Goal: Information Seeking & Learning: Learn about a topic

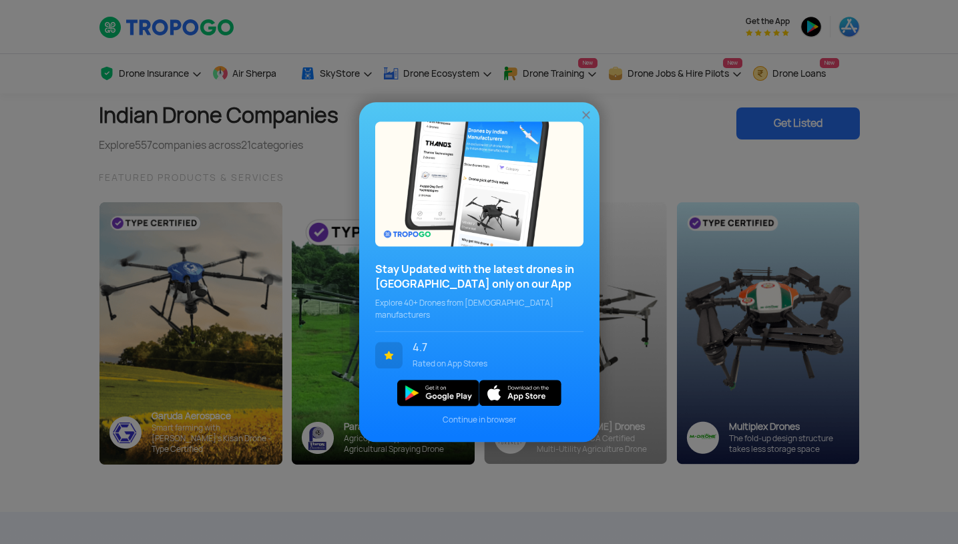
click at [590, 116] on img at bounding box center [586, 114] width 13 height 13
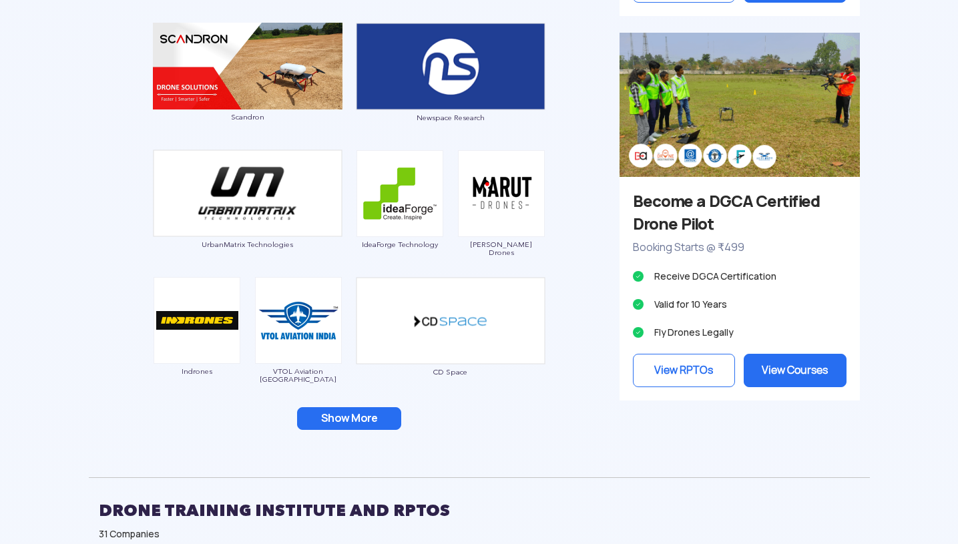
scroll to position [1204, 0]
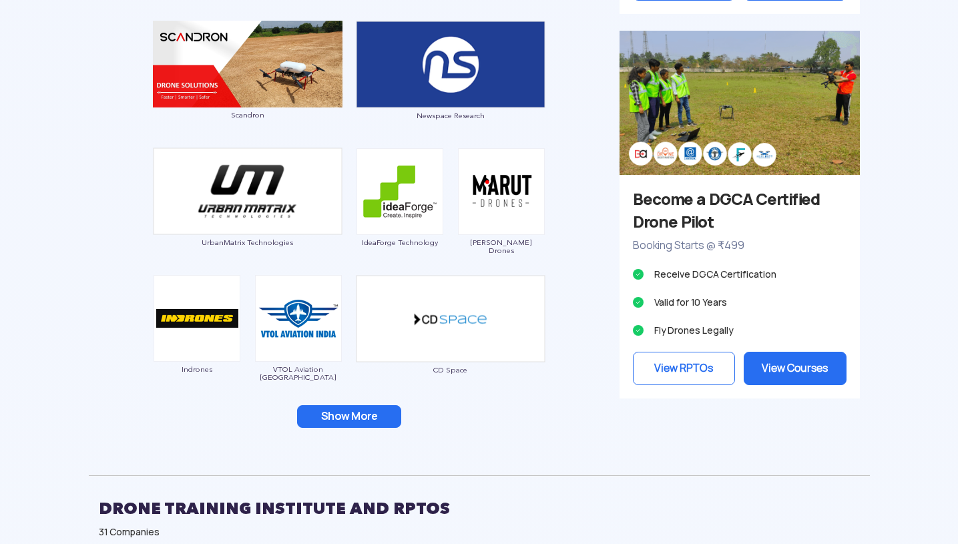
click at [345, 415] on button "Show More" at bounding box center [349, 416] width 104 height 23
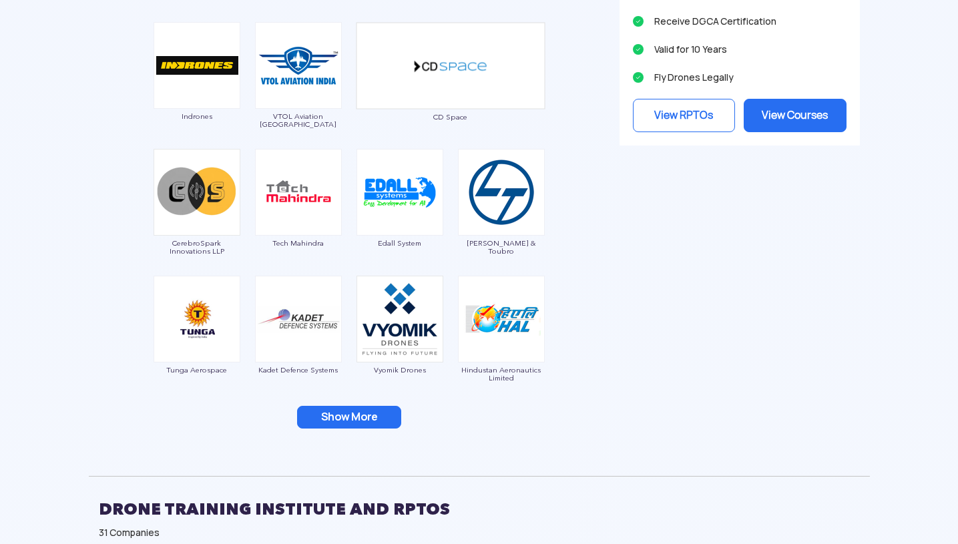
scroll to position [1458, 0]
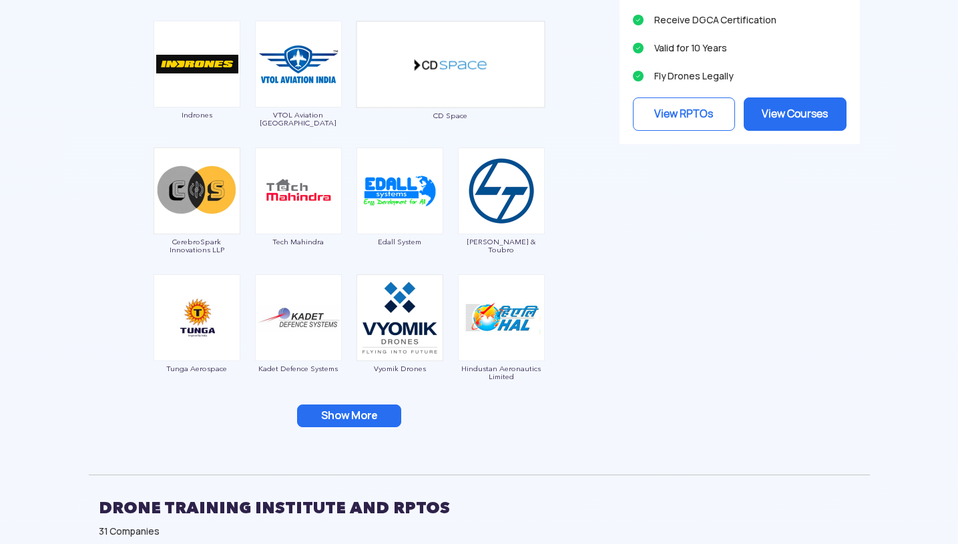
click at [367, 411] on button "Show More" at bounding box center [349, 416] width 104 height 23
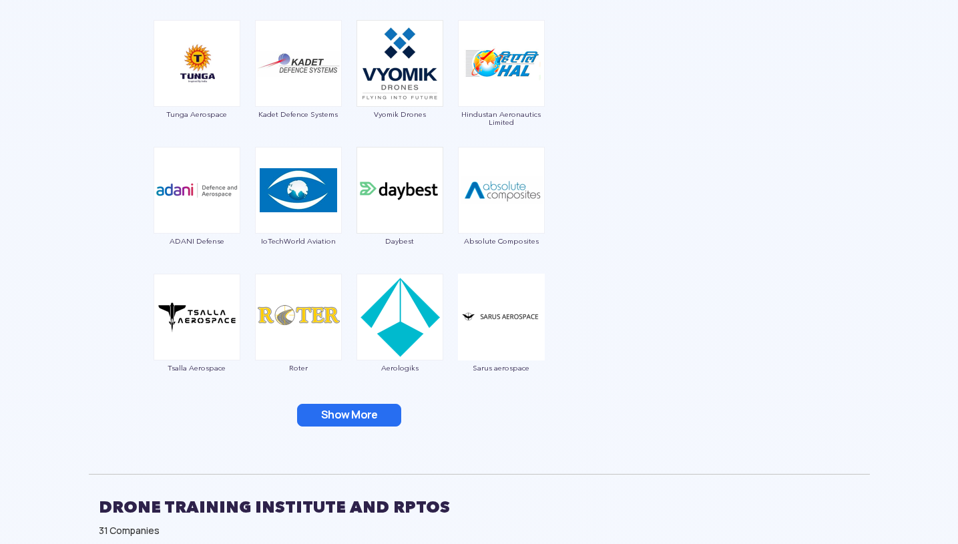
scroll to position [1714, 0]
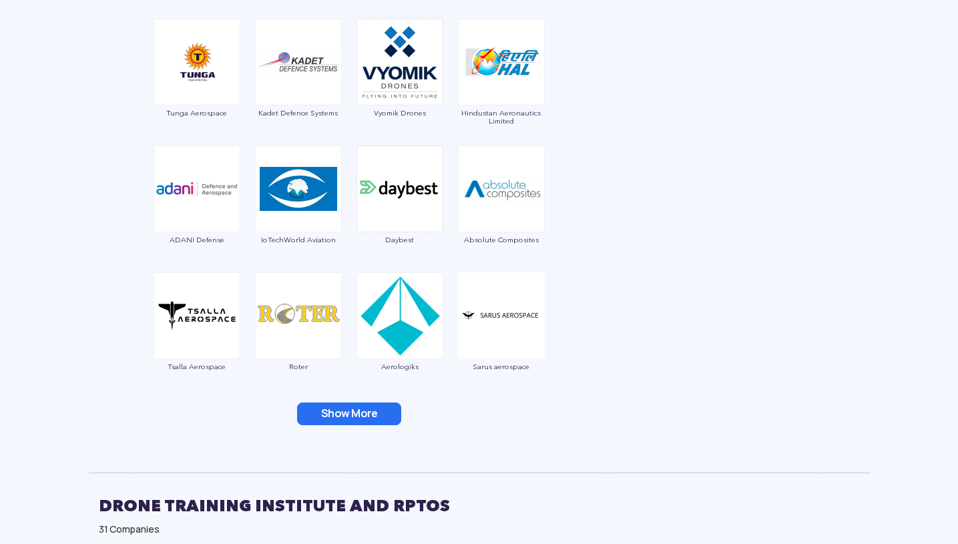
click at [361, 421] on button "Show More" at bounding box center [349, 414] width 104 height 23
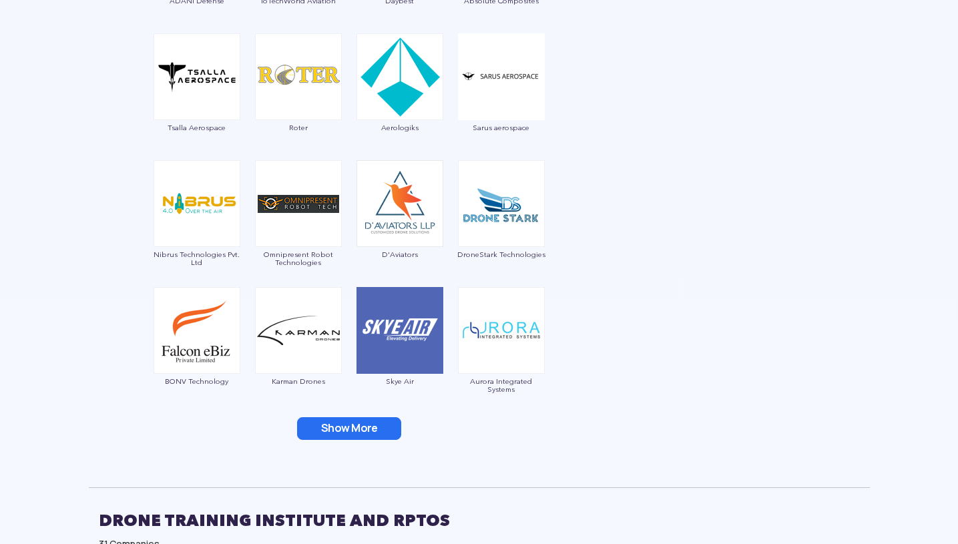
scroll to position [1964, 0]
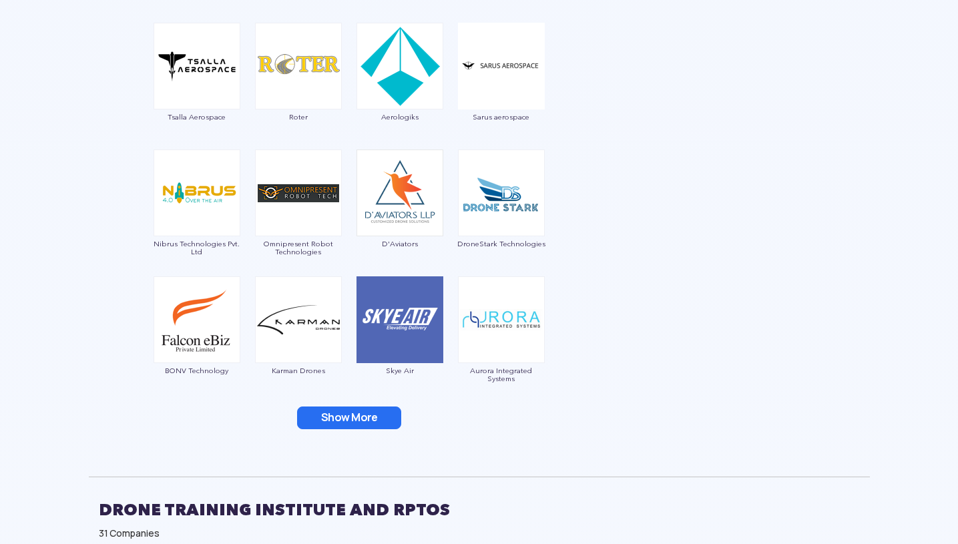
click at [341, 418] on button "Show More" at bounding box center [349, 418] width 104 height 23
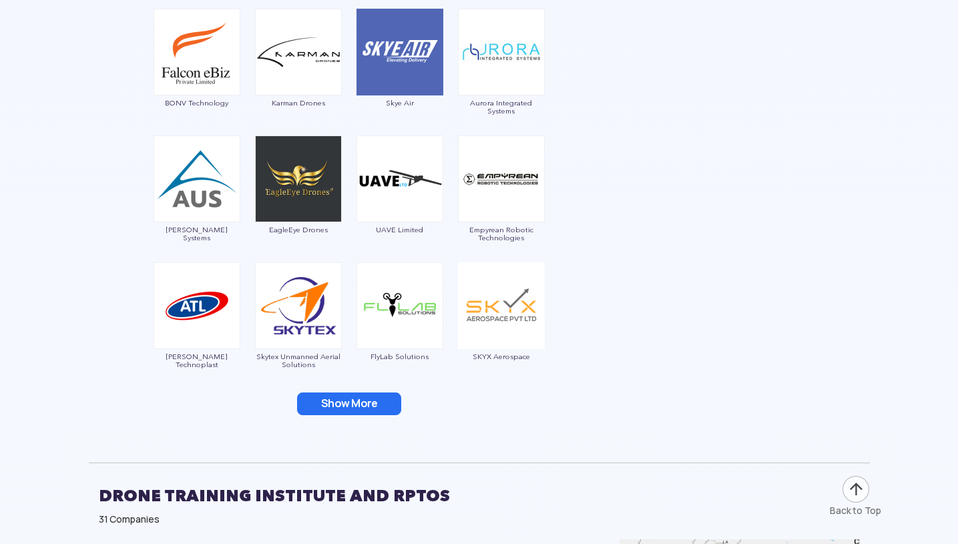
scroll to position [2235, 0]
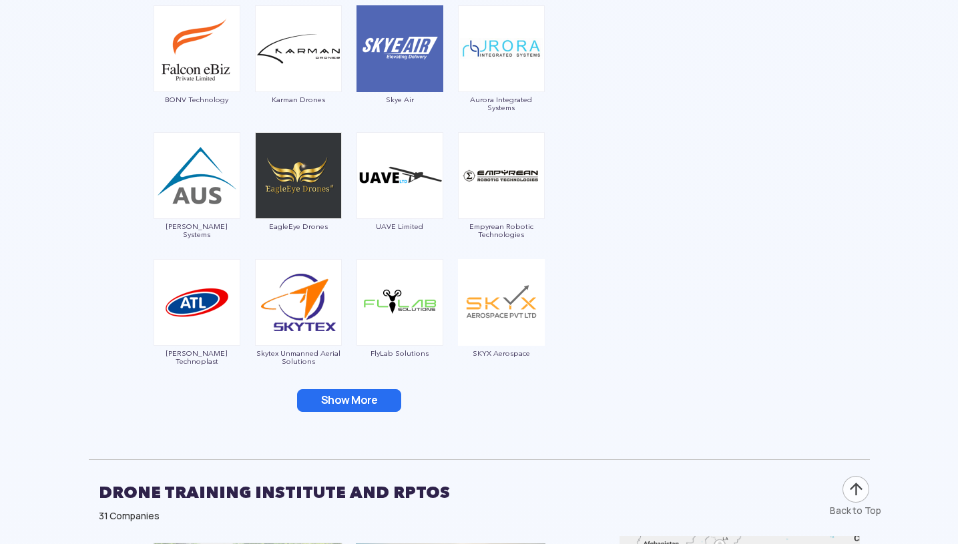
click at [328, 397] on button "Show More" at bounding box center [349, 400] width 104 height 23
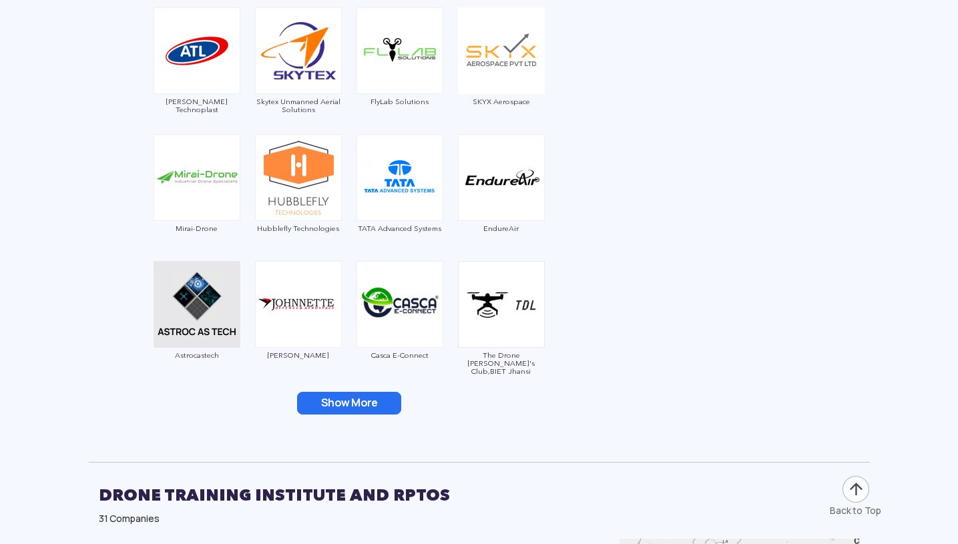
scroll to position [2489, 0]
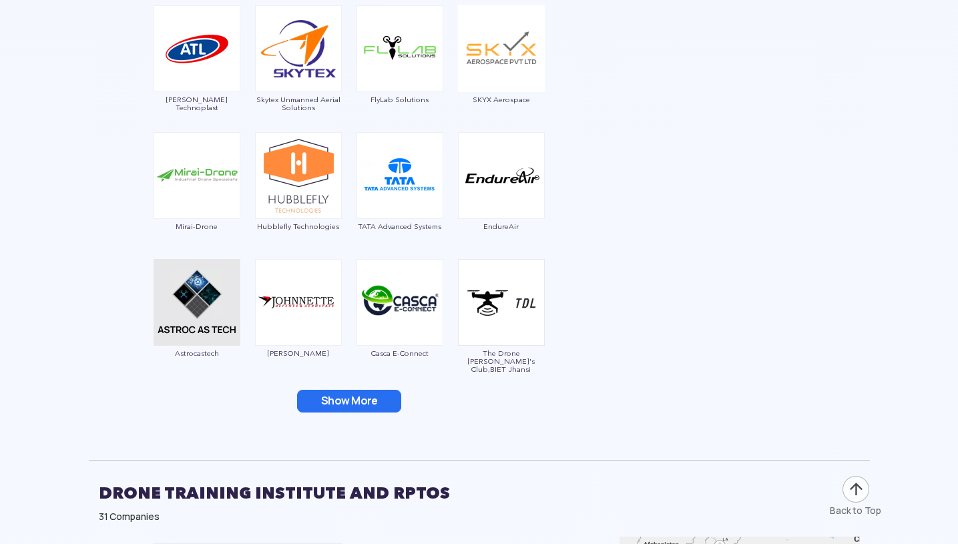
click at [319, 406] on button "Show More" at bounding box center [349, 401] width 104 height 23
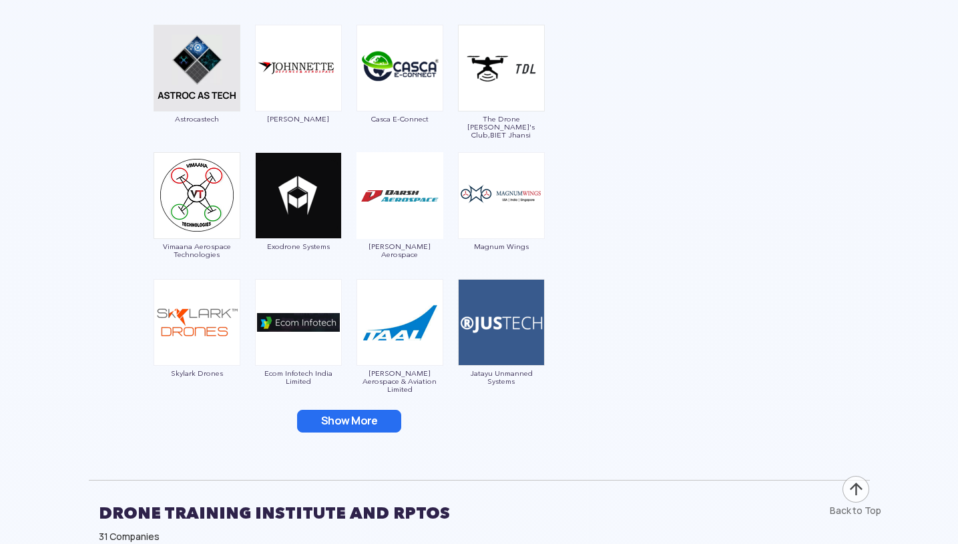
scroll to position [2730, 0]
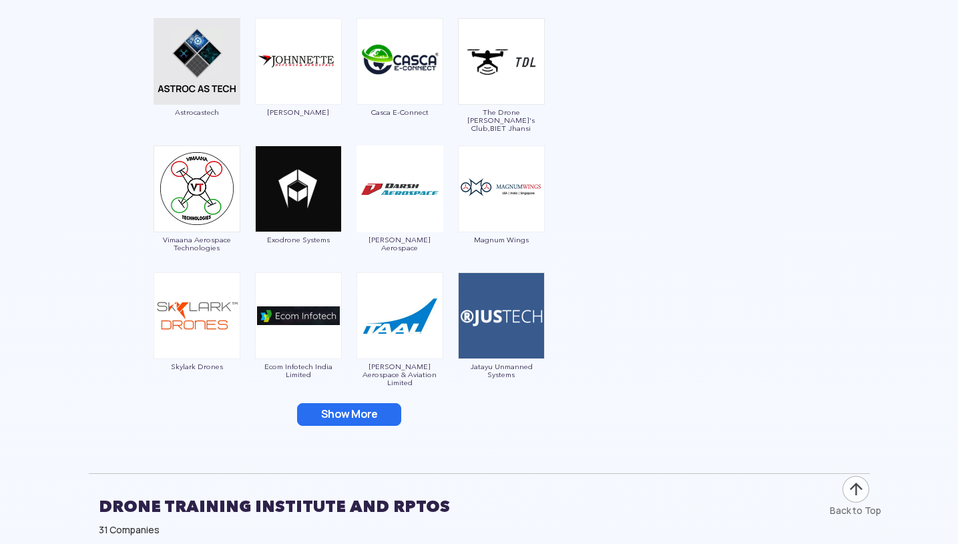
click at [371, 411] on button "Show More" at bounding box center [349, 414] width 104 height 23
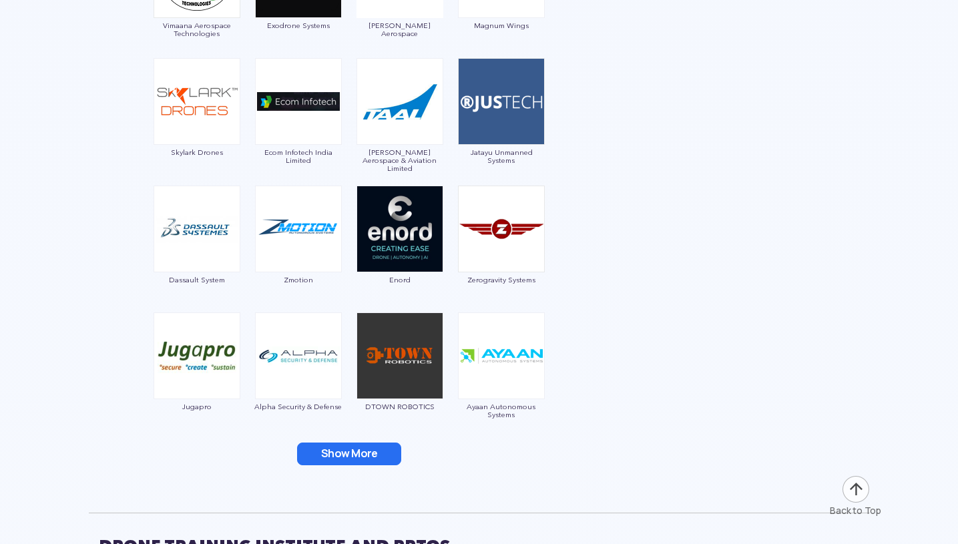
scroll to position [2955, 0]
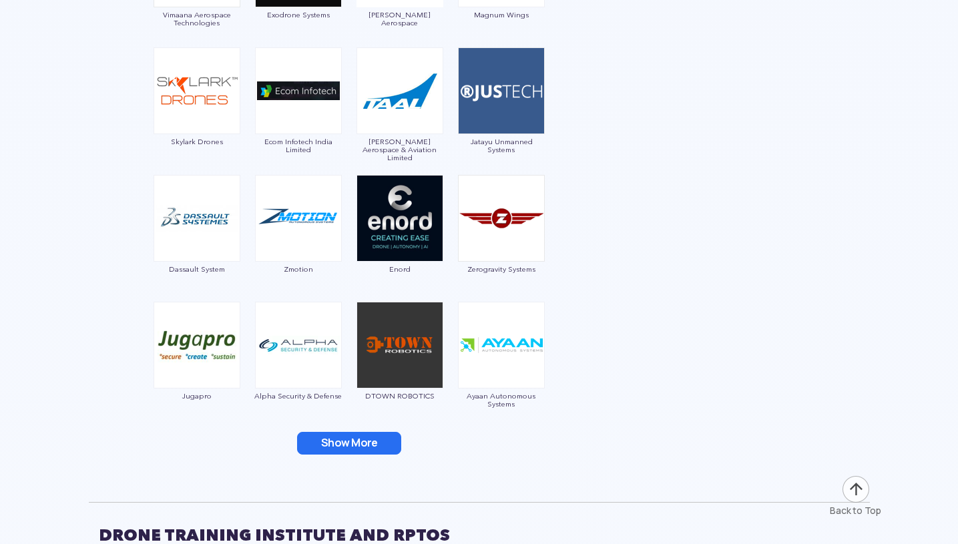
click at [363, 449] on button "Show More" at bounding box center [349, 443] width 104 height 23
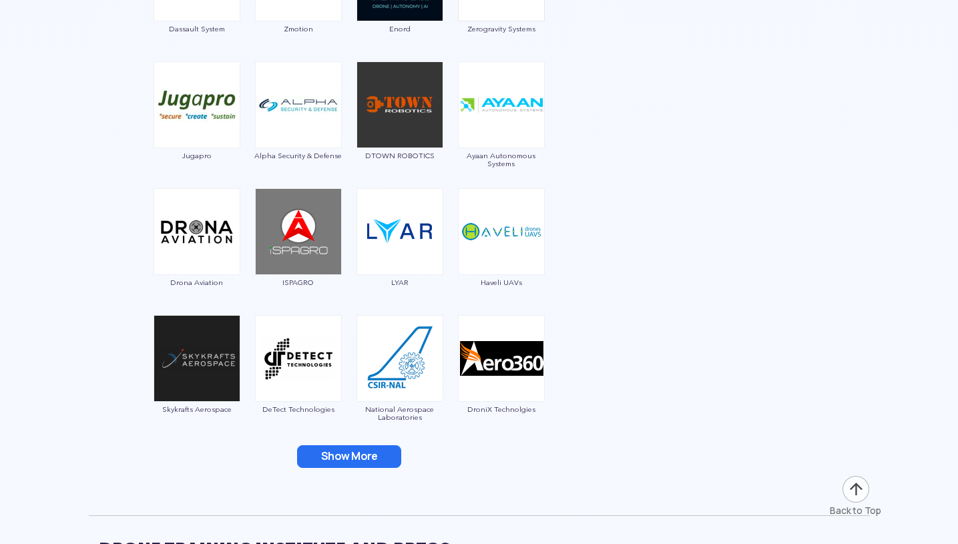
scroll to position [3197, 0]
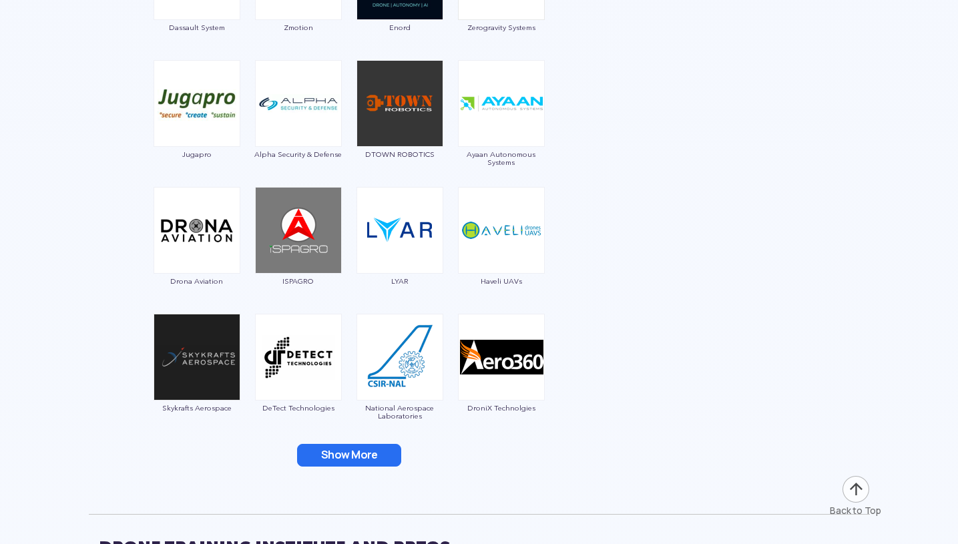
click at [358, 454] on button "Show More" at bounding box center [349, 455] width 104 height 23
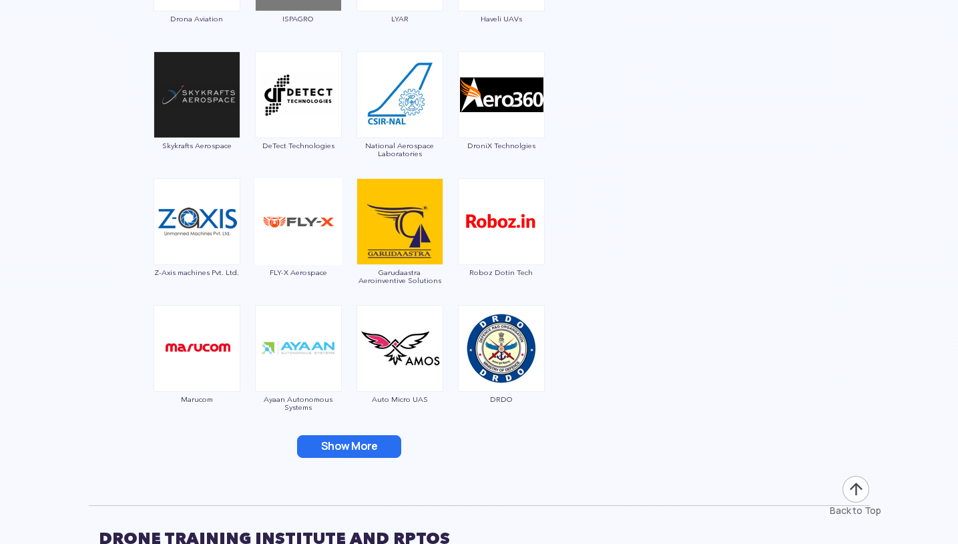
scroll to position [3460, 0]
click at [351, 455] on button "Show More" at bounding box center [349, 446] width 104 height 23
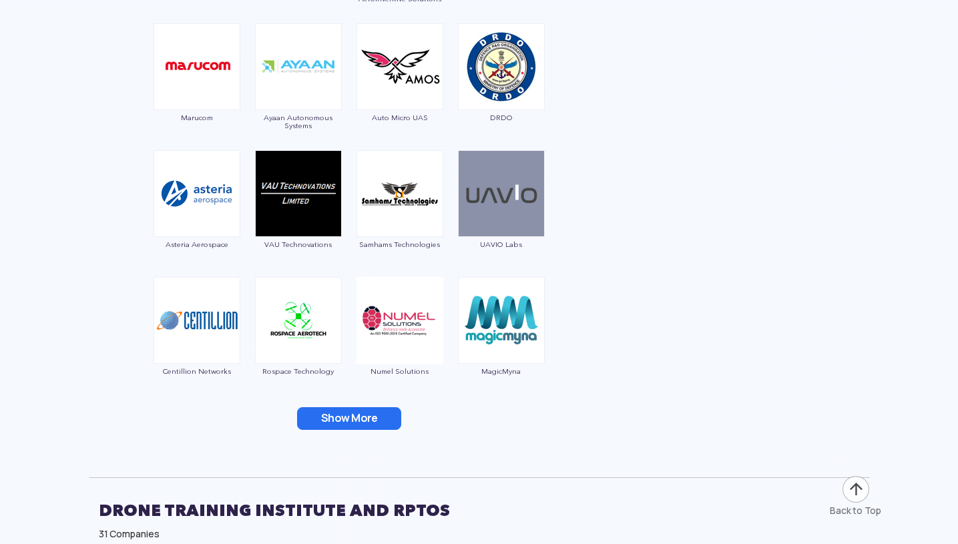
scroll to position [3744, 0]
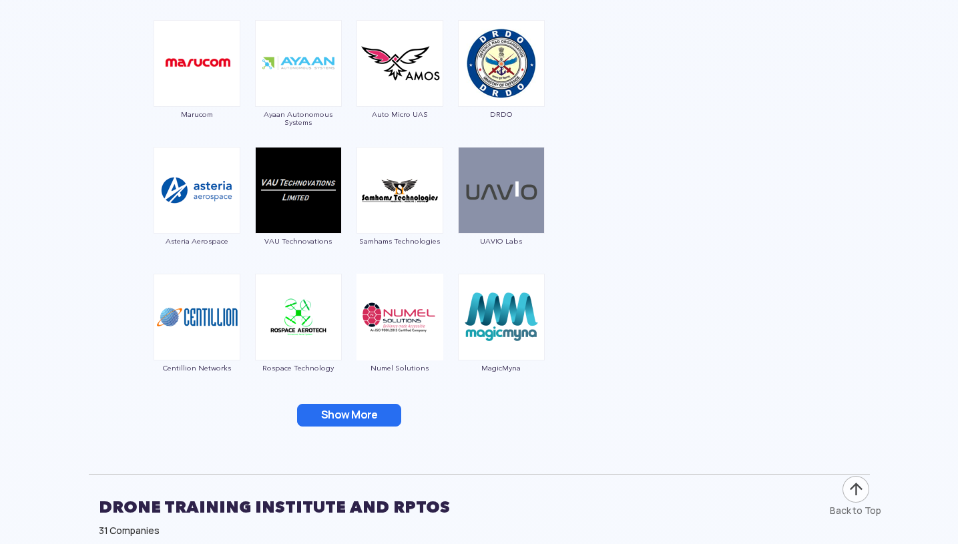
click at [331, 418] on button "Show More" at bounding box center [349, 415] width 104 height 23
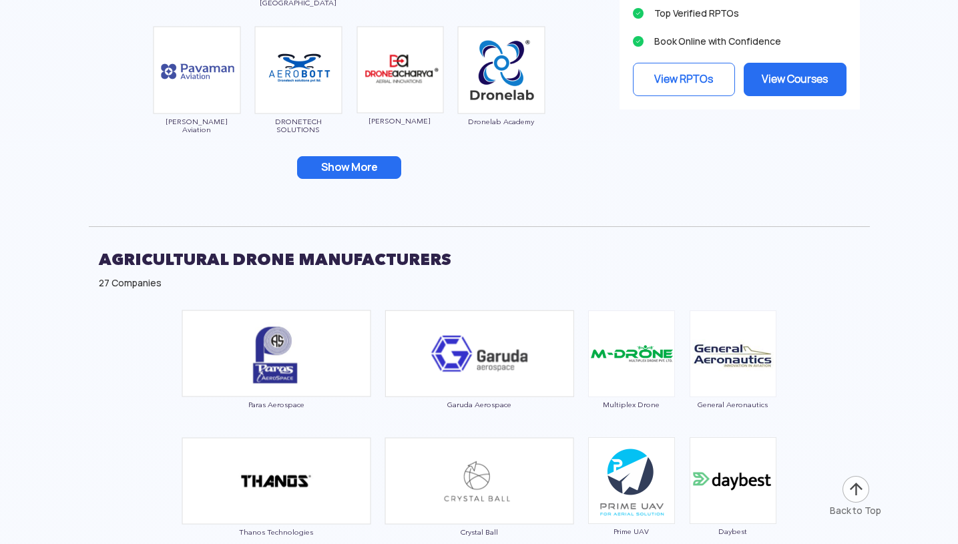
scroll to position [4753, 0]
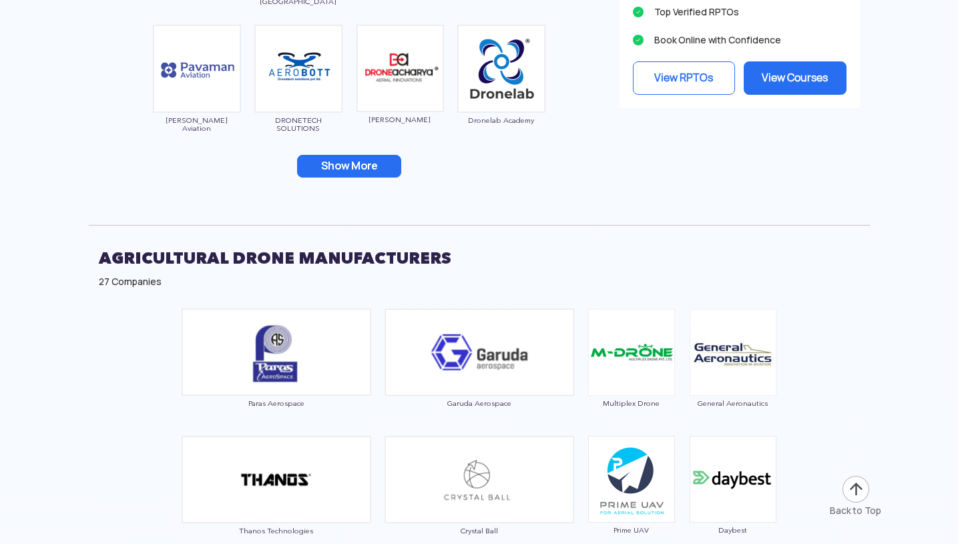
click at [357, 164] on button "Show More" at bounding box center [349, 166] width 104 height 23
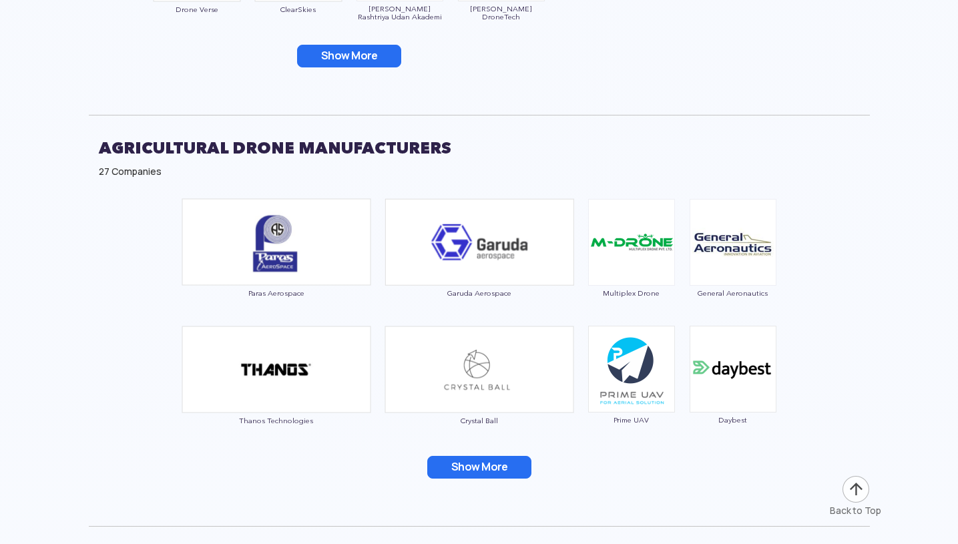
scroll to position [5122, 0]
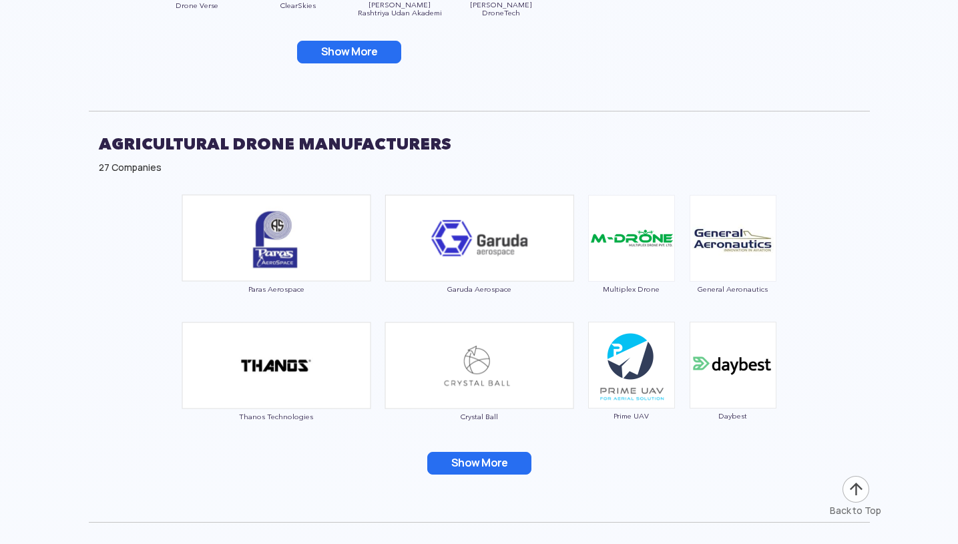
click at [500, 463] on button "Show More" at bounding box center [479, 463] width 104 height 23
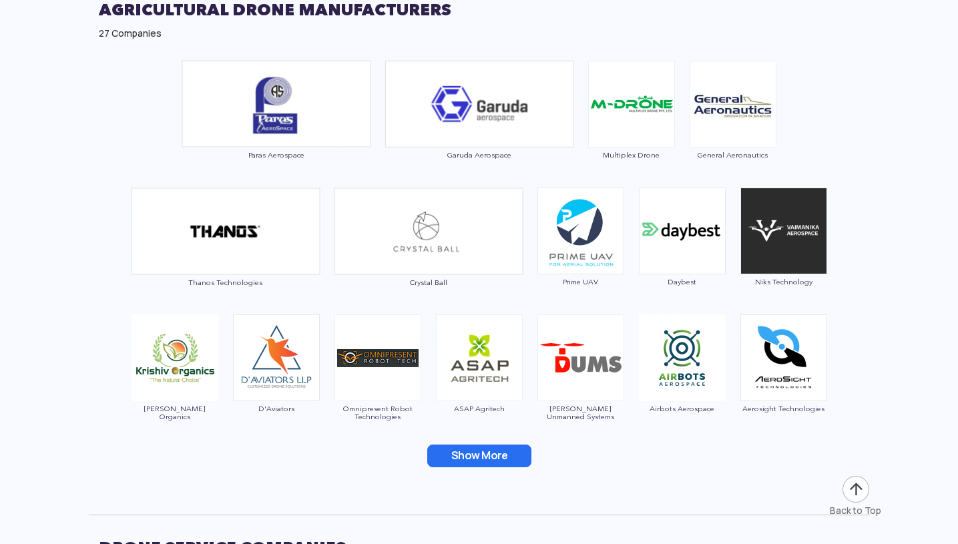
scroll to position [5261, 0]
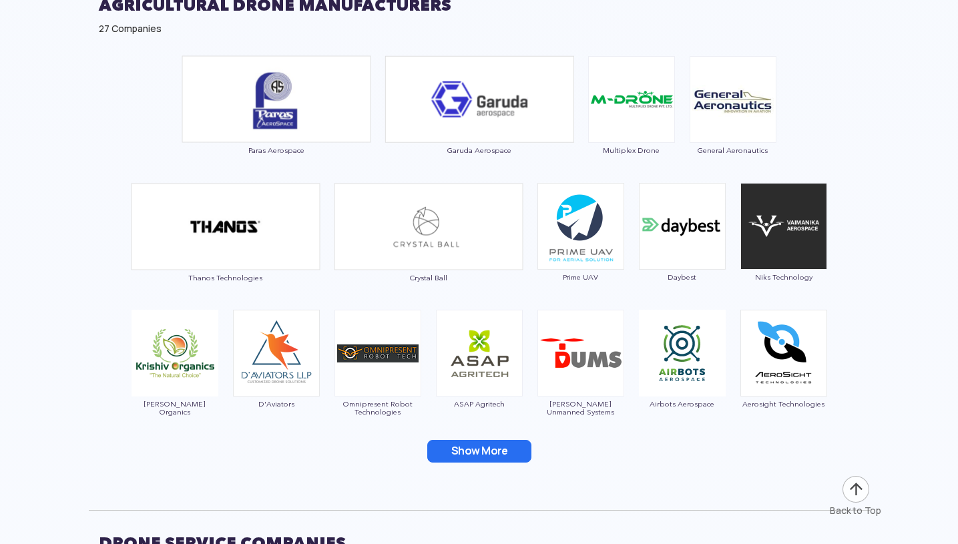
click at [479, 449] on button "Show More" at bounding box center [479, 451] width 104 height 23
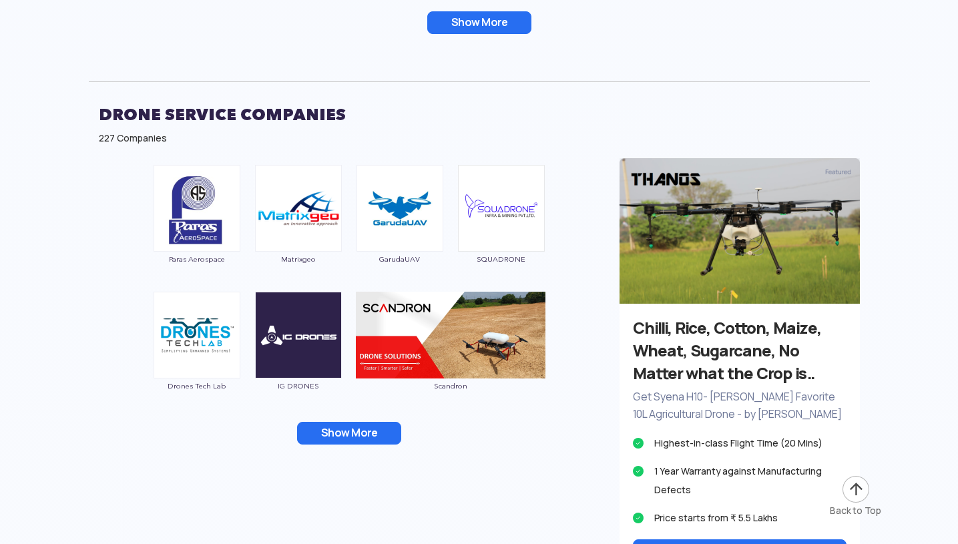
scroll to position [5953, 0]
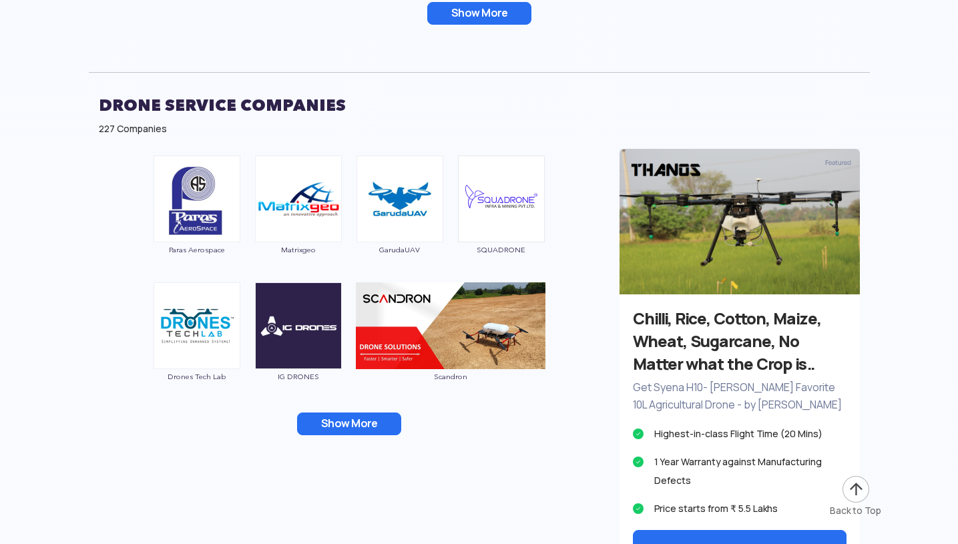
click at [331, 413] on button "Show More" at bounding box center [349, 424] width 104 height 23
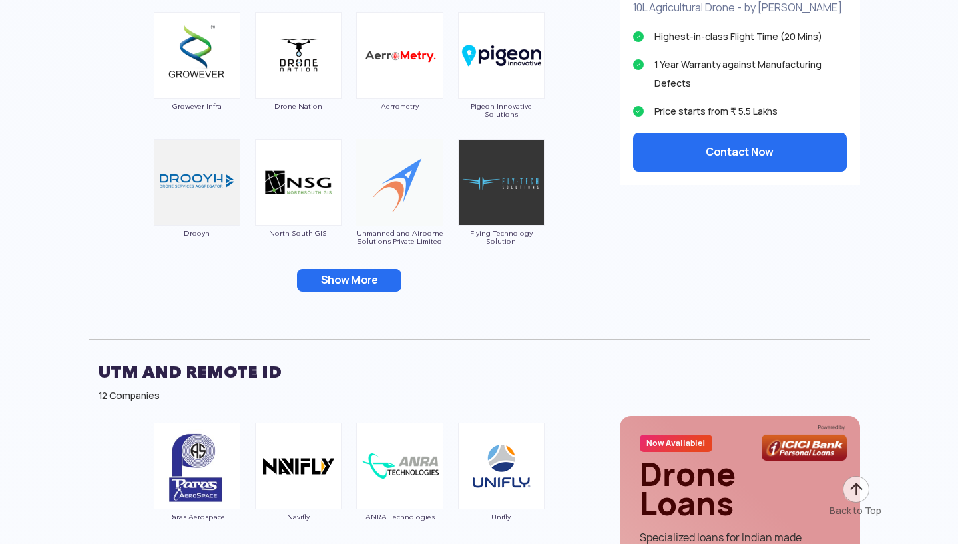
scroll to position [6357, 0]
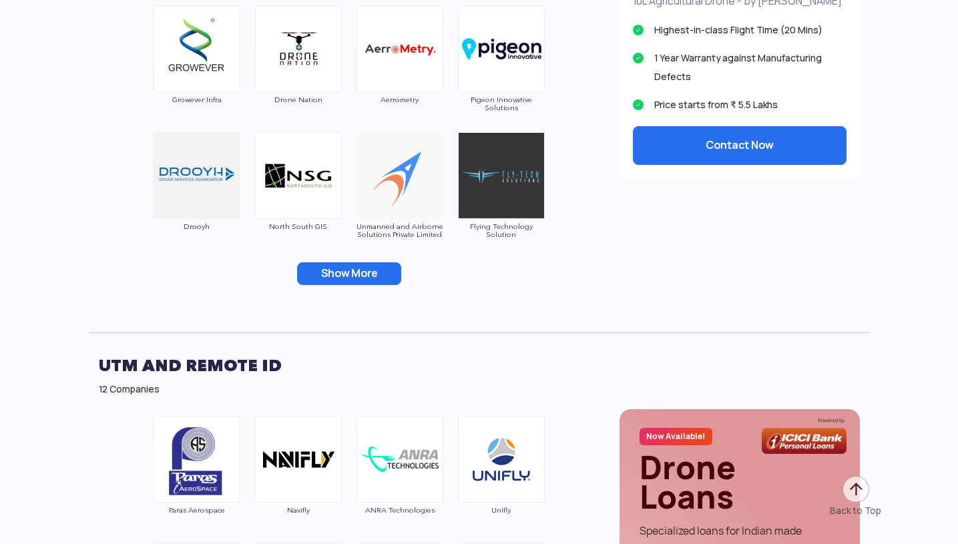
click at [372, 281] on button "Show More" at bounding box center [349, 273] width 104 height 23
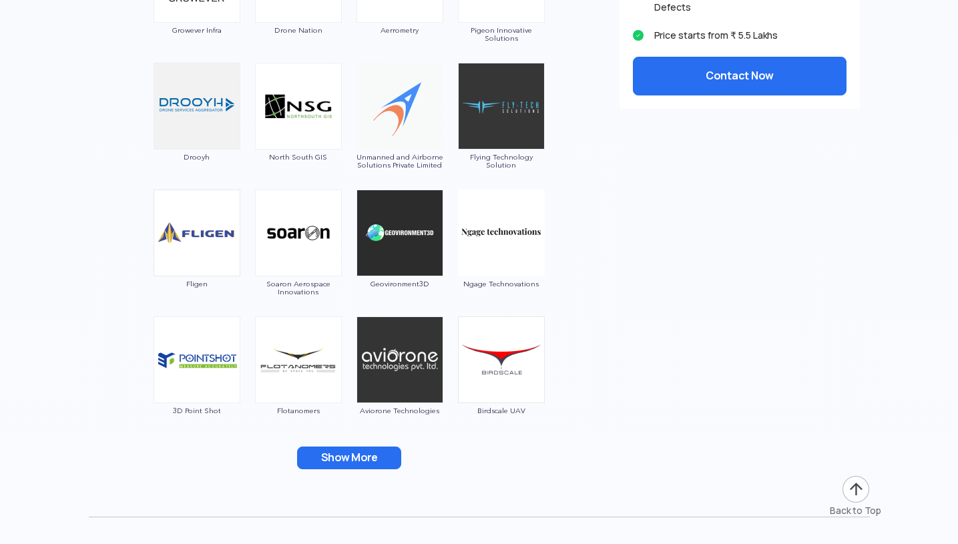
scroll to position [6438, 0]
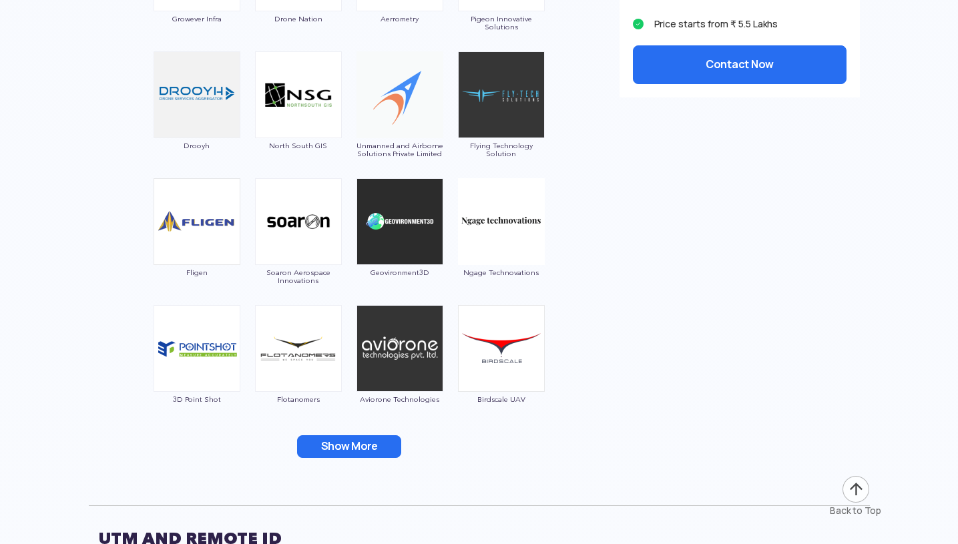
click at [357, 447] on button "Show More" at bounding box center [349, 446] width 104 height 23
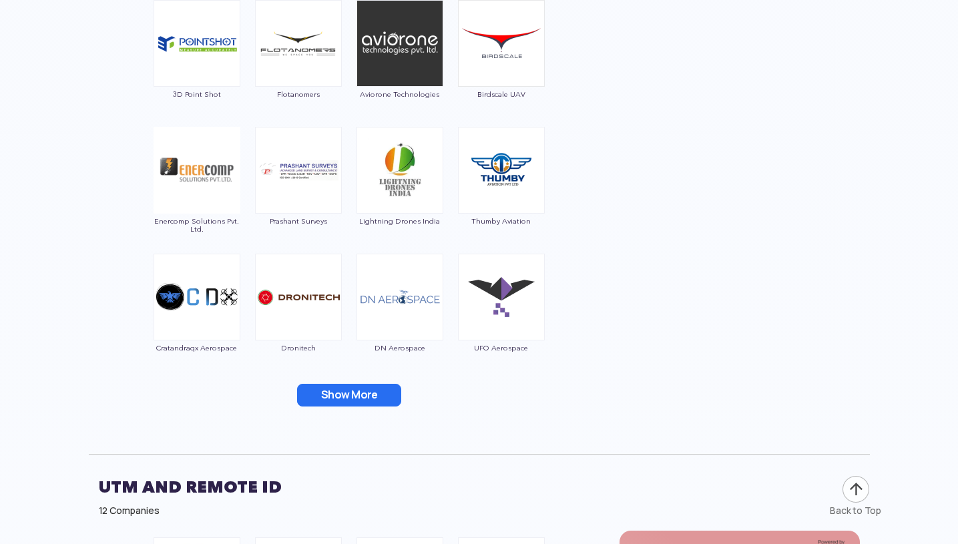
scroll to position [6774, 0]
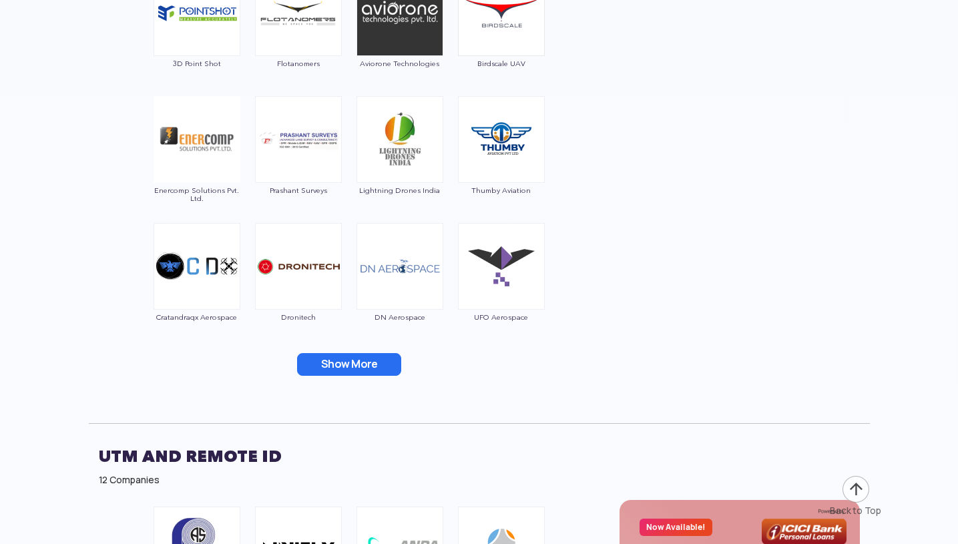
click at [343, 361] on button "Show More" at bounding box center [349, 364] width 104 height 23
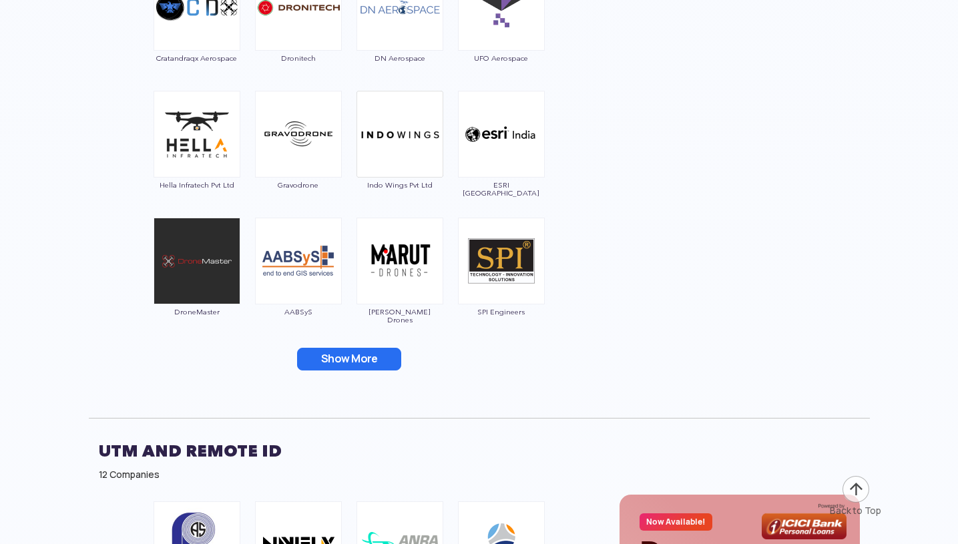
scroll to position [7035, 0]
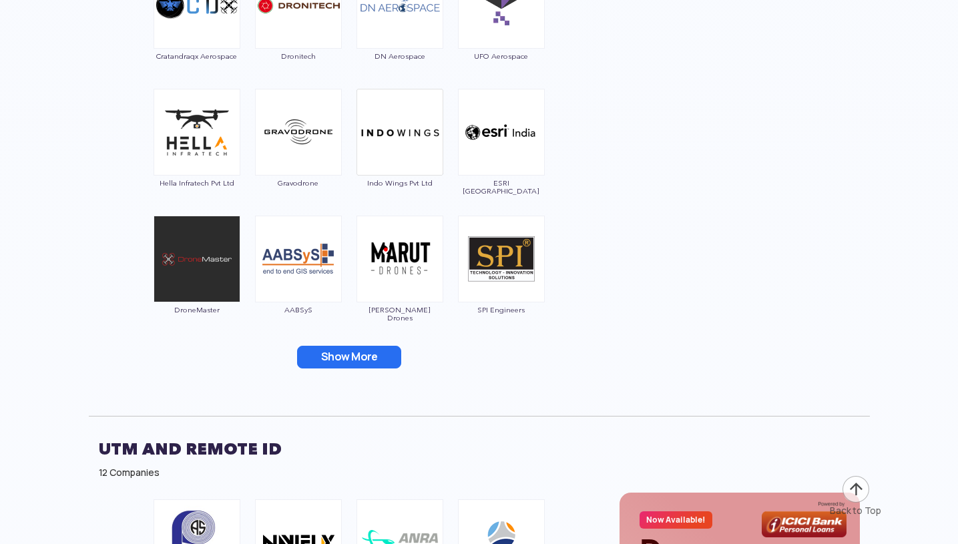
click at [382, 359] on button "Show More" at bounding box center [349, 357] width 104 height 23
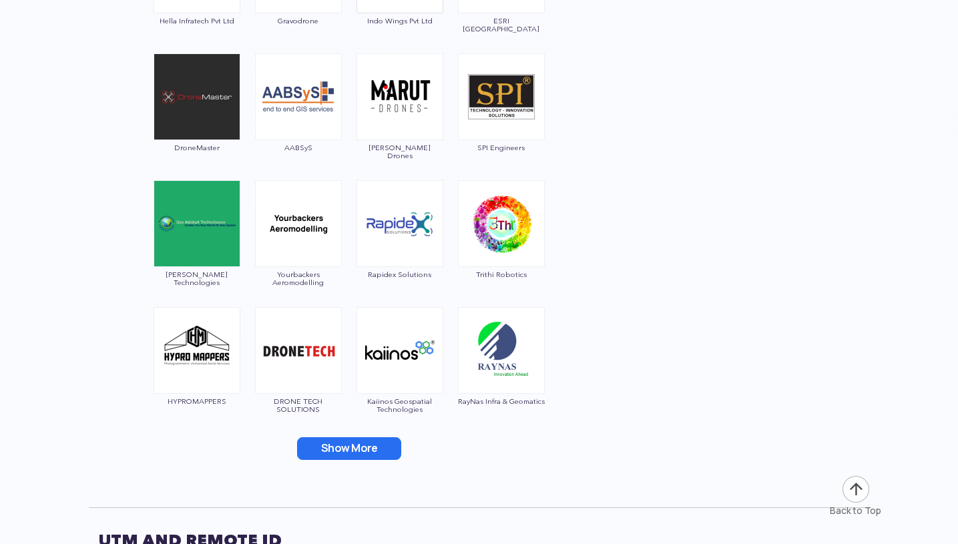
scroll to position [7206, 0]
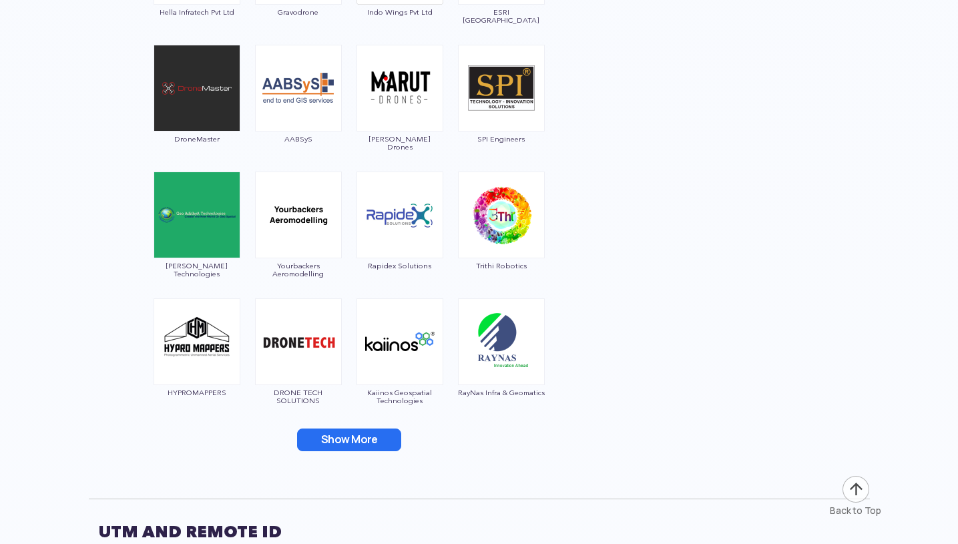
click at [366, 444] on button "Show More" at bounding box center [349, 440] width 104 height 23
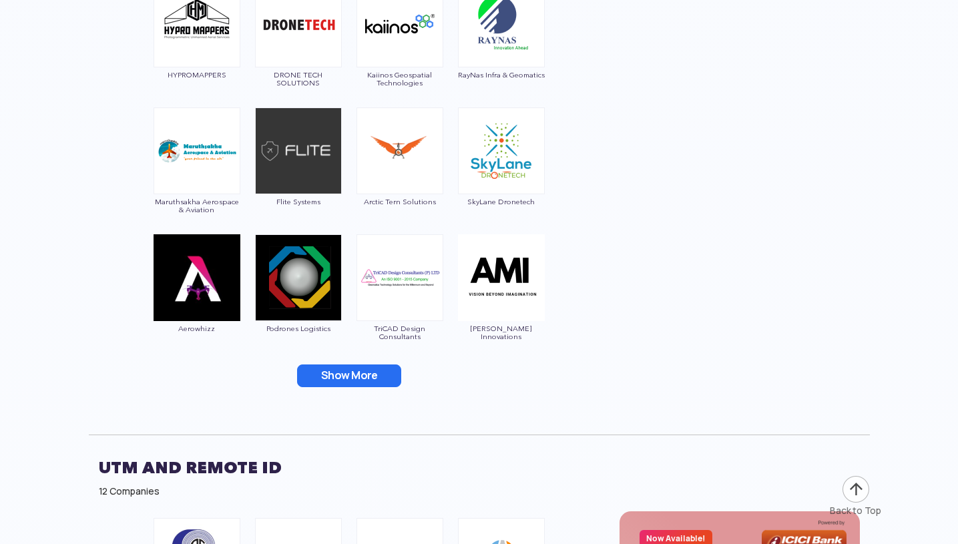
scroll to position [7529, 0]
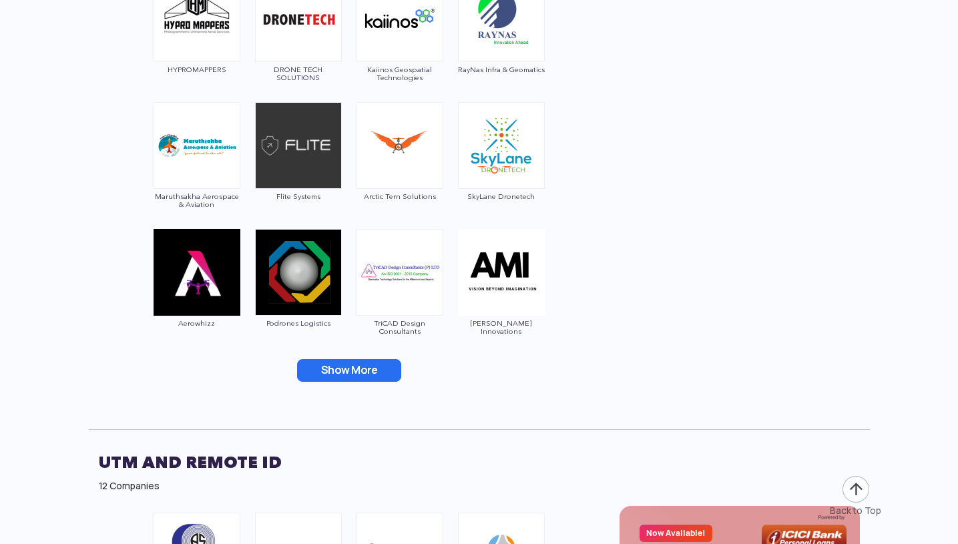
click at [389, 375] on button "Show More" at bounding box center [349, 370] width 104 height 23
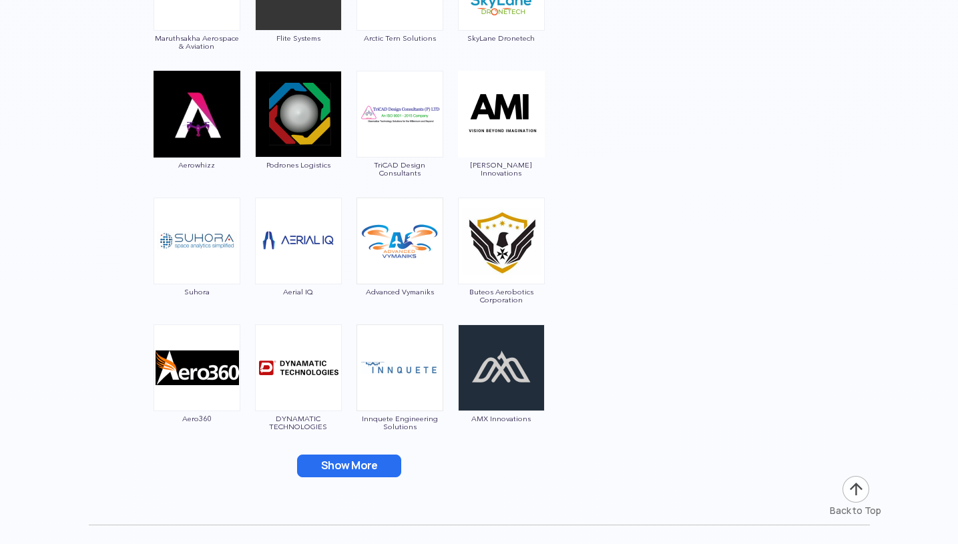
scroll to position [7686, 0]
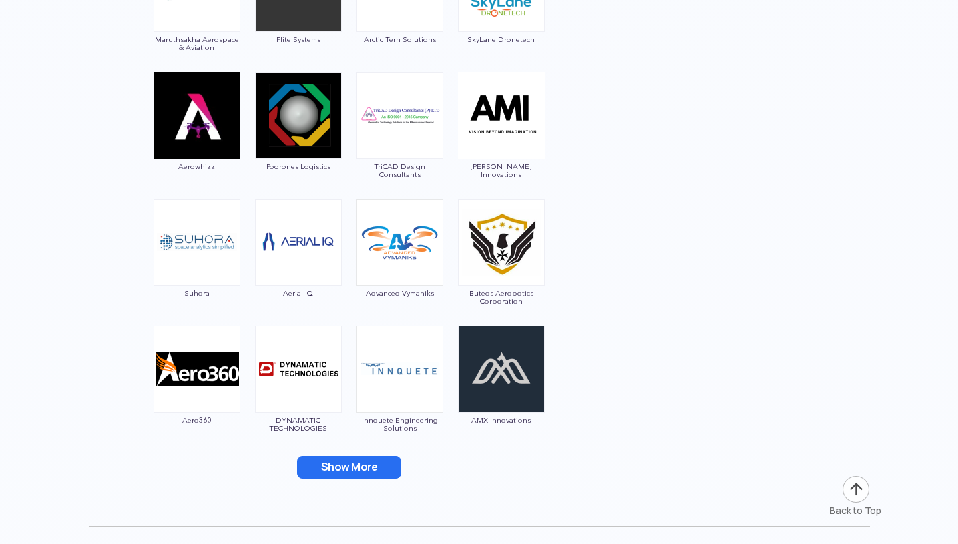
click at [324, 458] on button "Show More" at bounding box center [349, 467] width 104 height 23
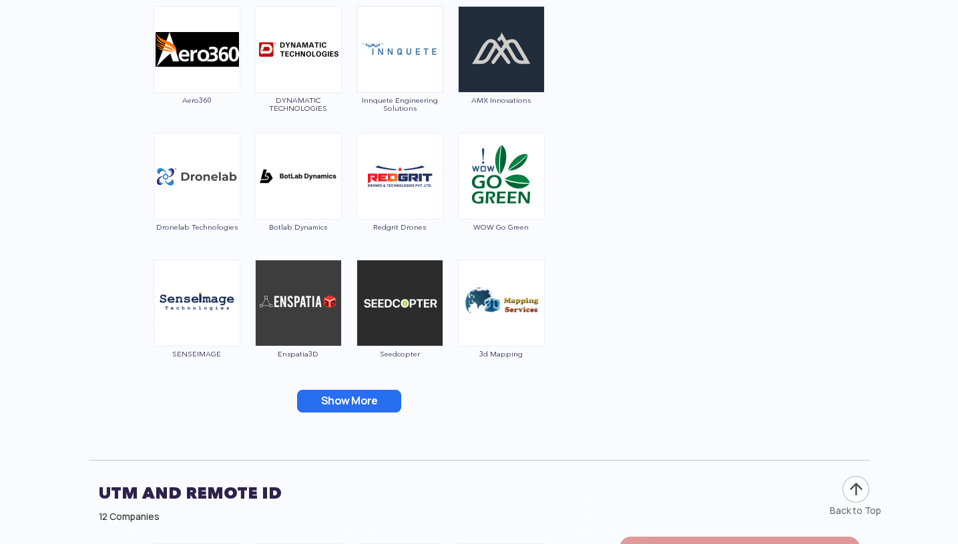
scroll to position [8006, 0]
click at [358, 397] on button "Show More" at bounding box center [349, 402] width 104 height 23
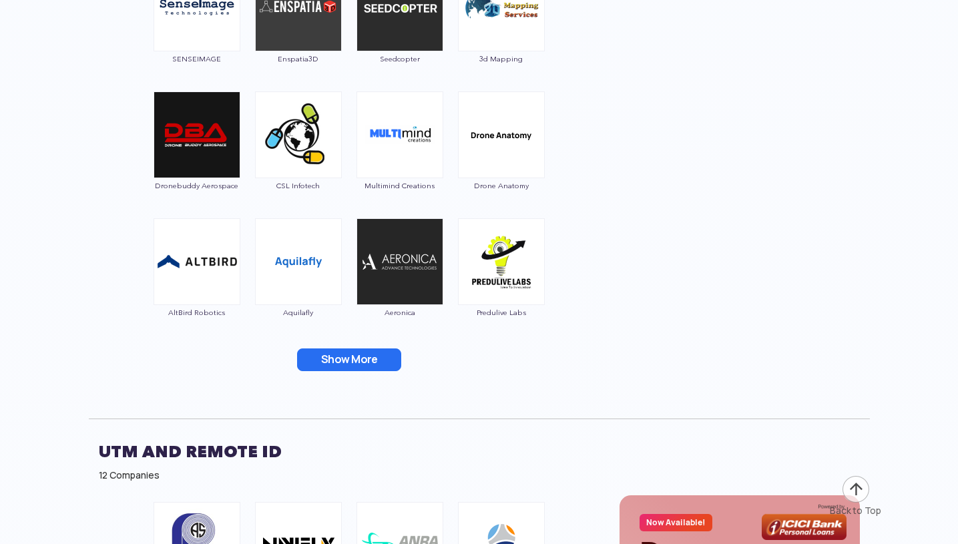
scroll to position [8306, 0]
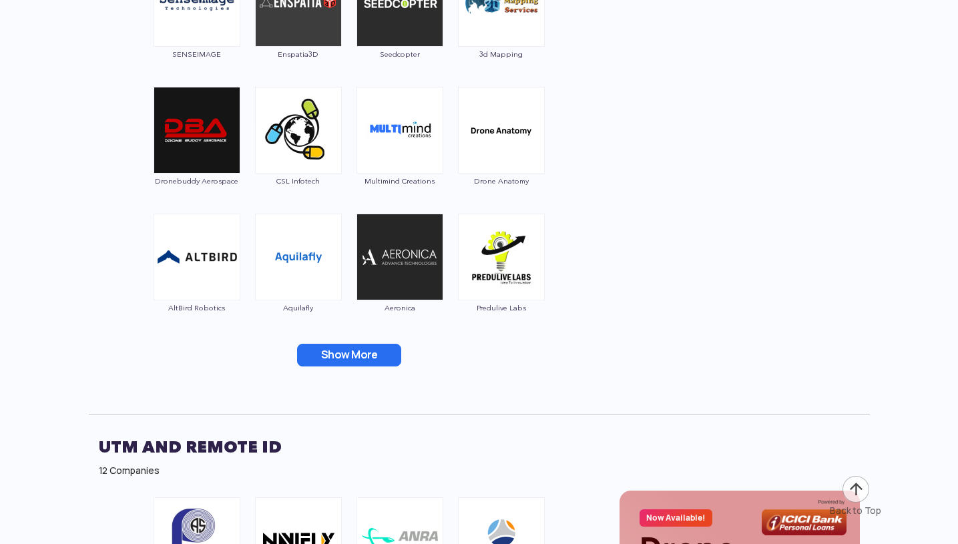
click at [367, 358] on button "Show More" at bounding box center [349, 355] width 104 height 23
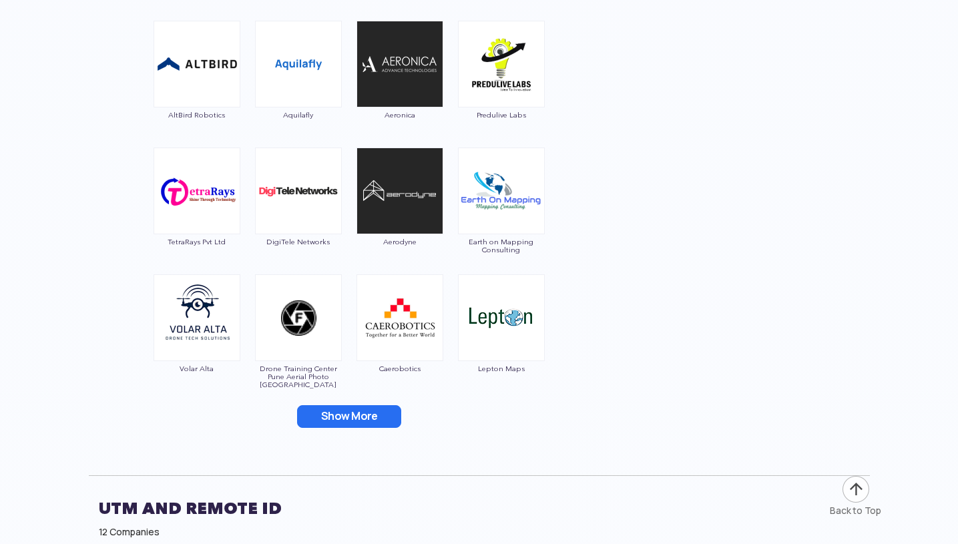
scroll to position [8511, 0]
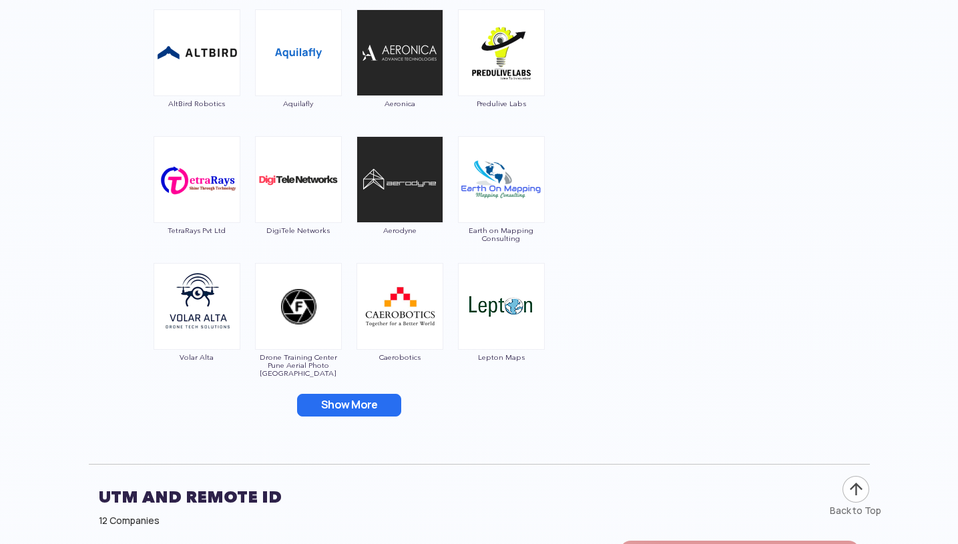
click at [298, 401] on button "Show More" at bounding box center [349, 405] width 104 height 23
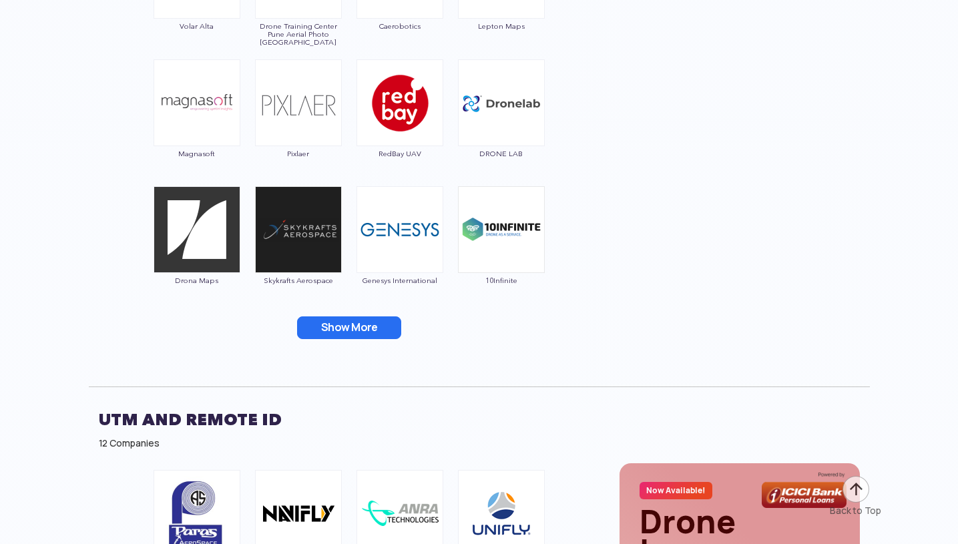
scroll to position [8844, 0]
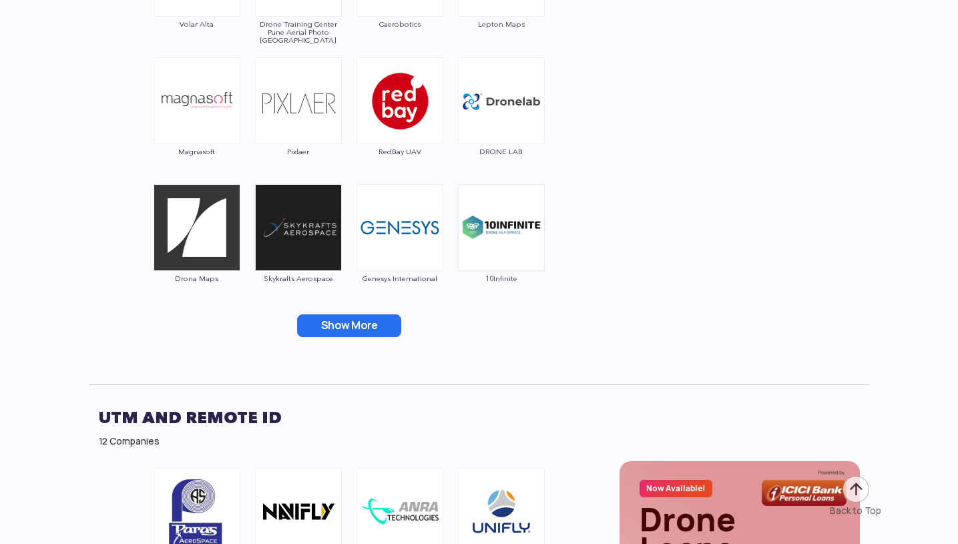
click at [369, 331] on button "Show More" at bounding box center [349, 326] width 104 height 23
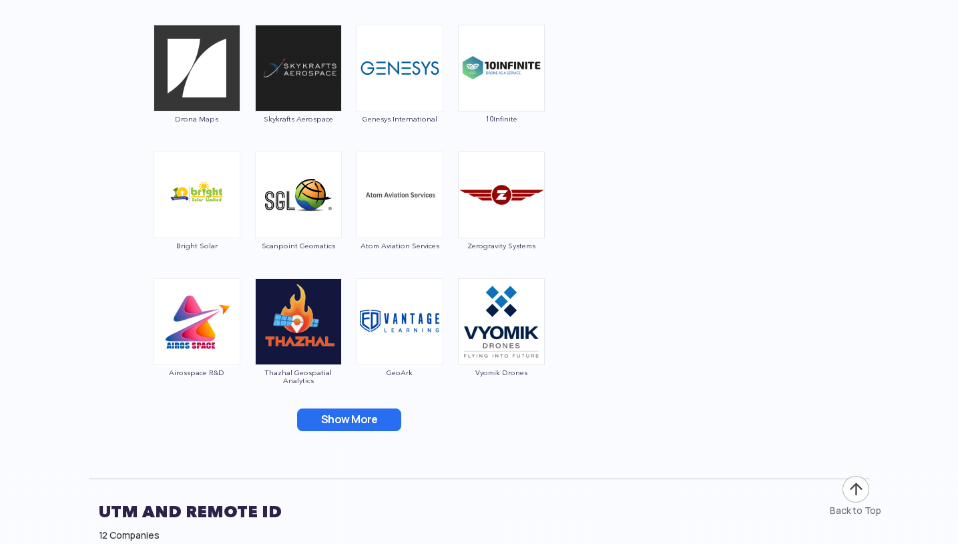
scroll to position [9011, 0]
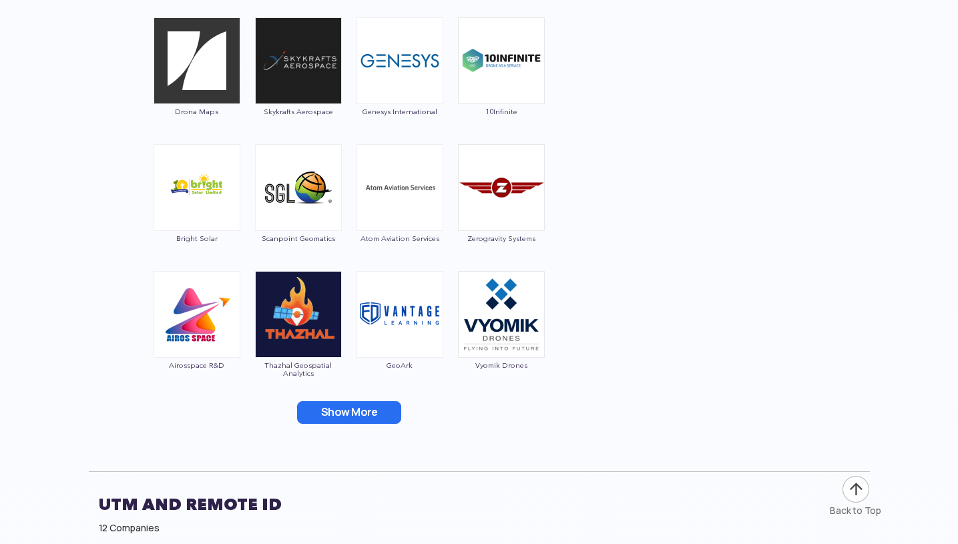
click at [374, 406] on button "Show More" at bounding box center [349, 412] width 104 height 23
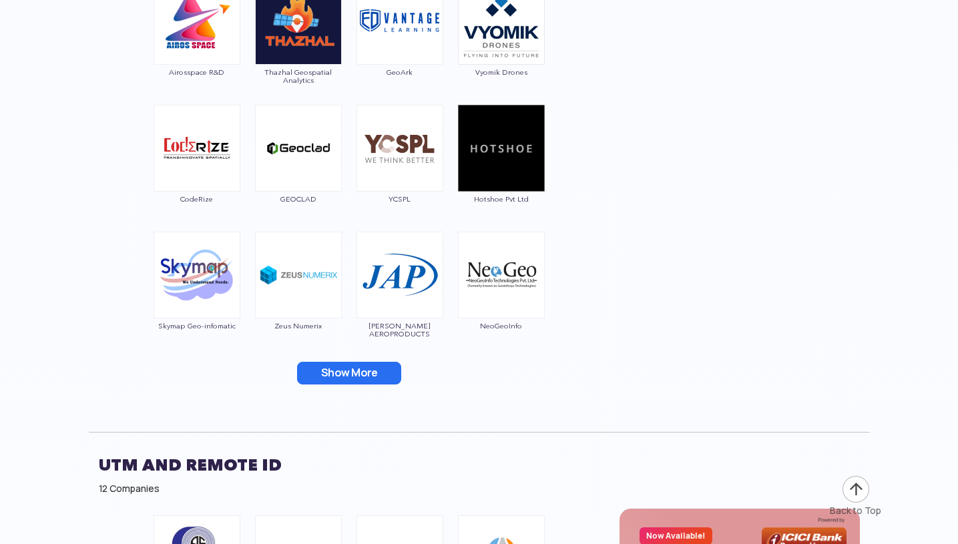
scroll to position [9307, 0]
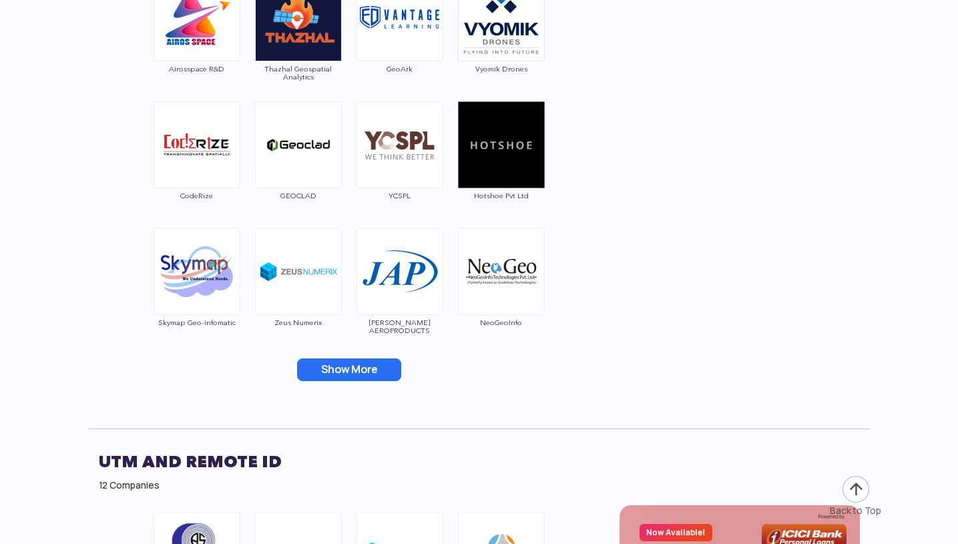
click at [375, 373] on button "Show More" at bounding box center [349, 370] width 104 height 23
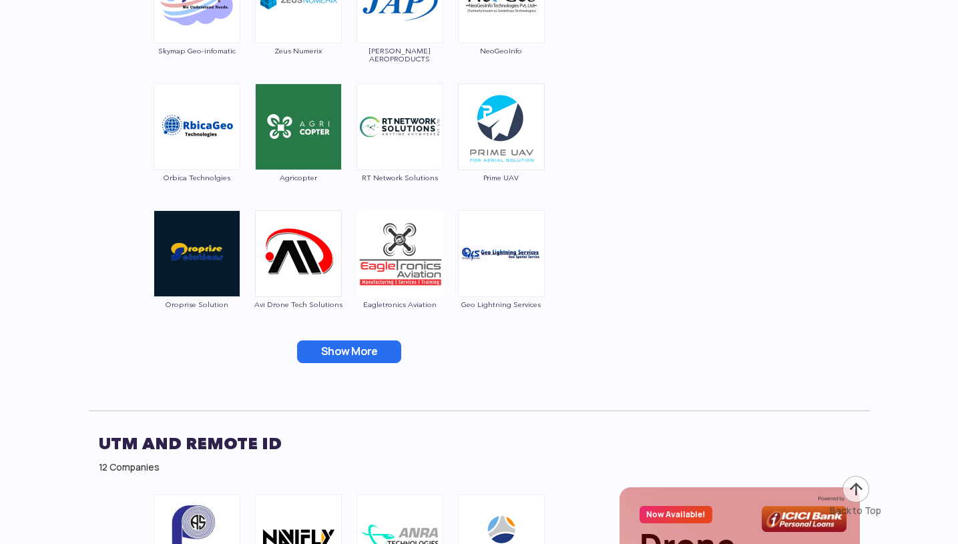
scroll to position [9589, 0]
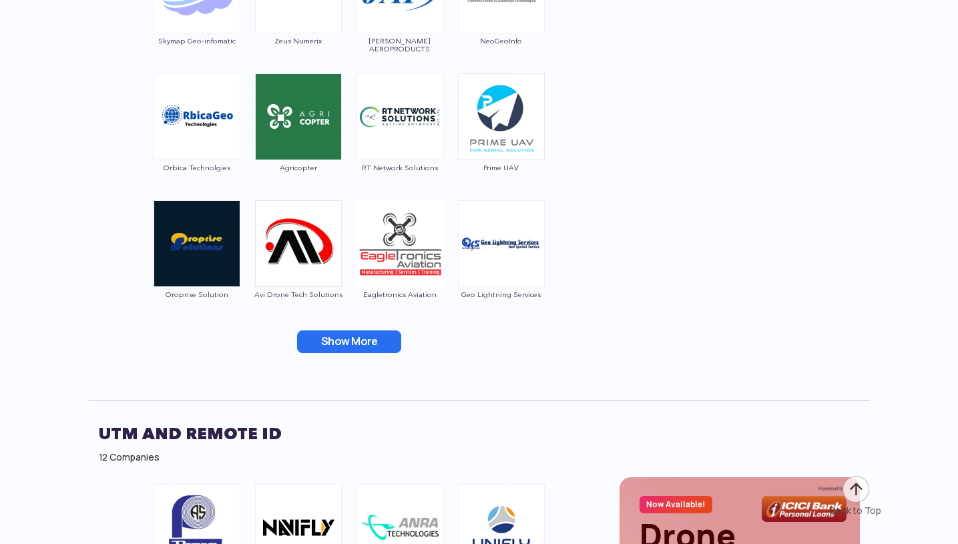
click at [347, 339] on button "Show More" at bounding box center [349, 342] width 104 height 23
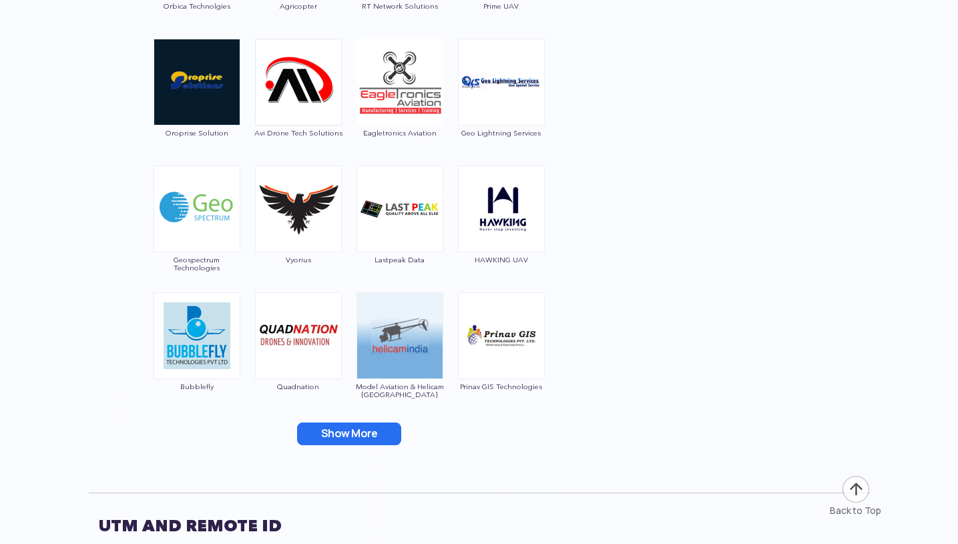
scroll to position [9762, 0]
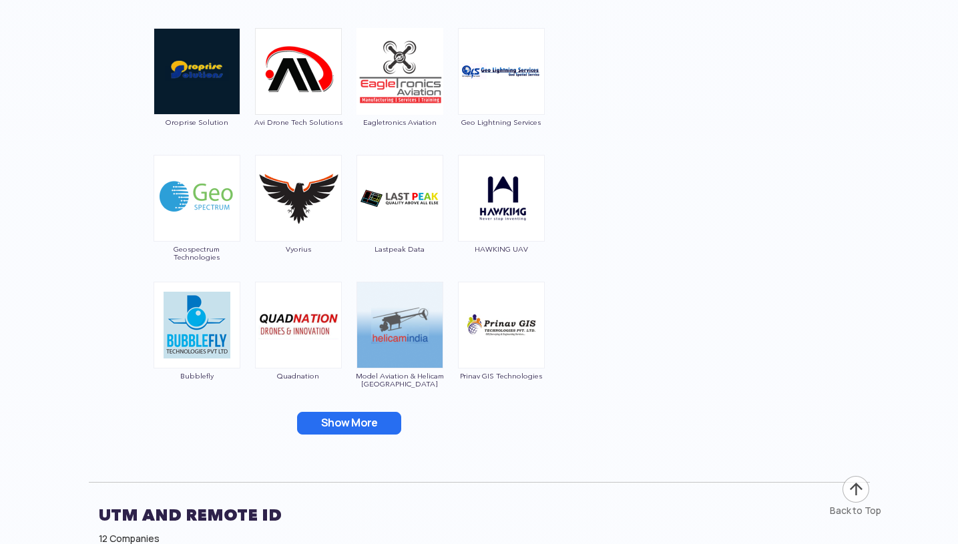
click at [363, 418] on button "Show More" at bounding box center [349, 423] width 104 height 23
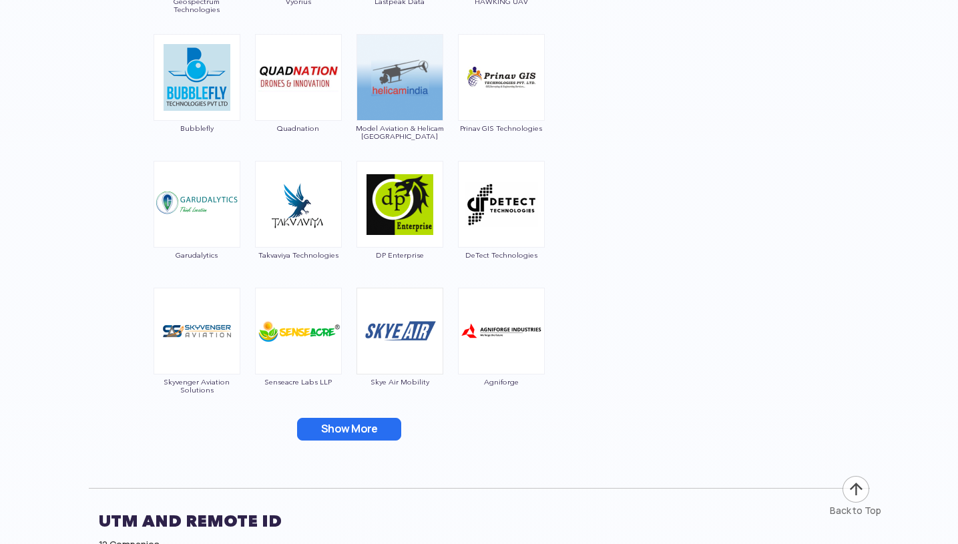
scroll to position [10011, 0]
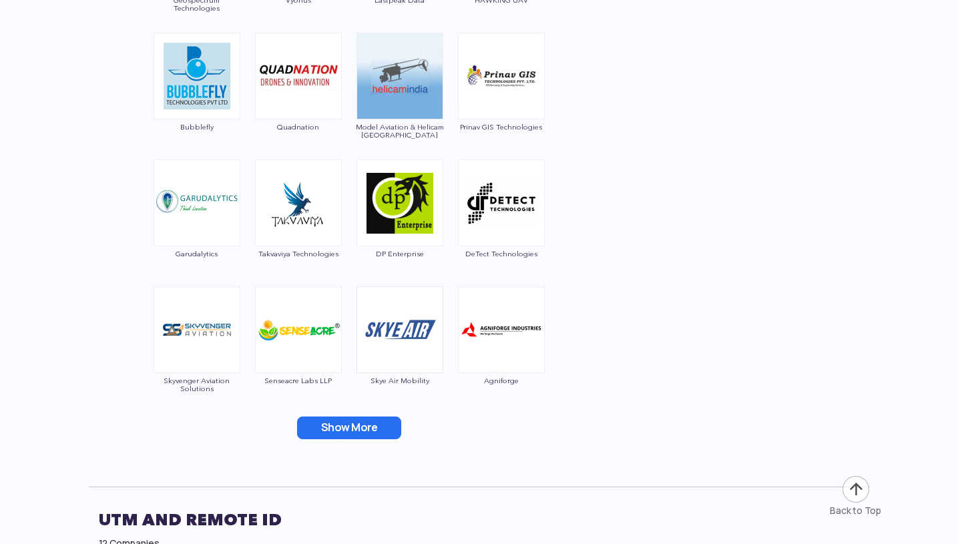
click at [345, 427] on button "Show More" at bounding box center [349, 428] width 104 height 23
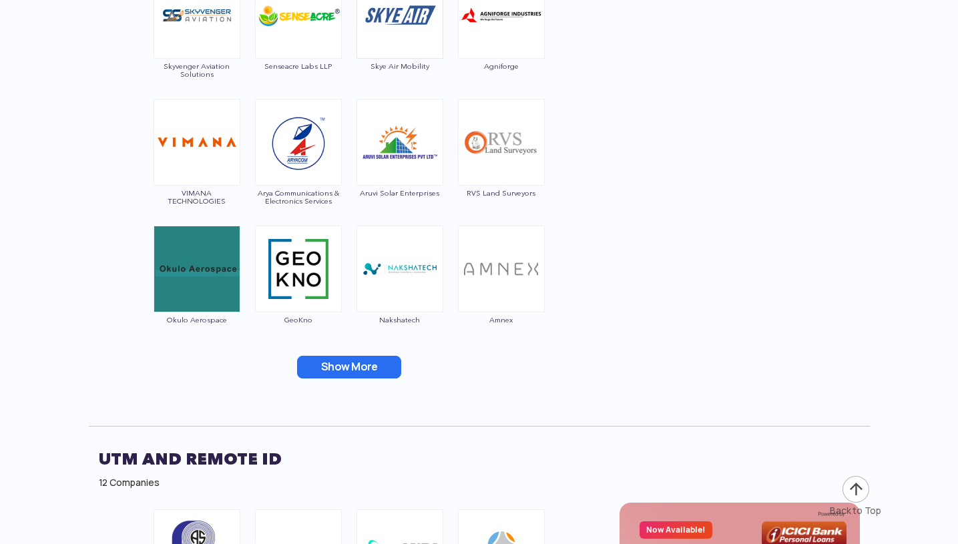
scroll to position [10364, 0]
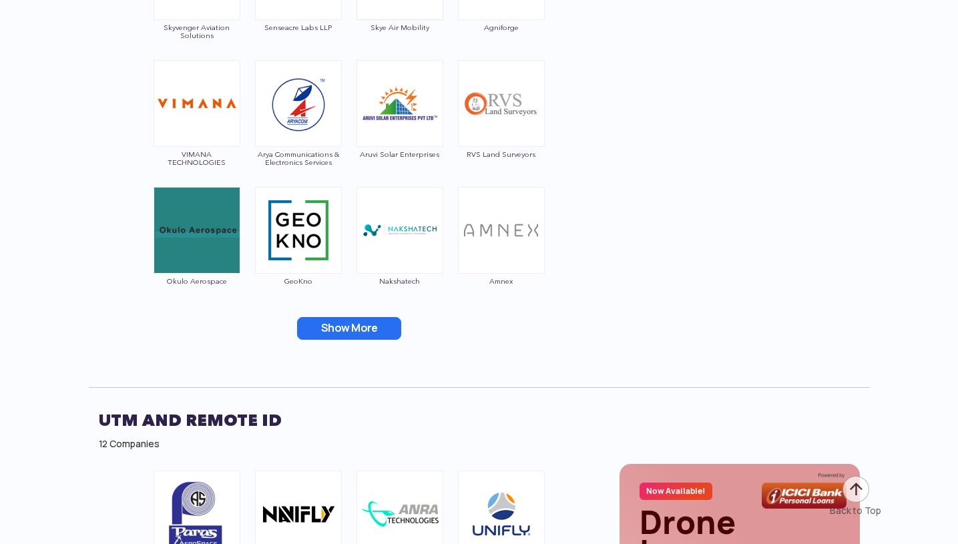
click at [371, 333] on button "Show More" at bounding box center [349, 328] width 104 height 23
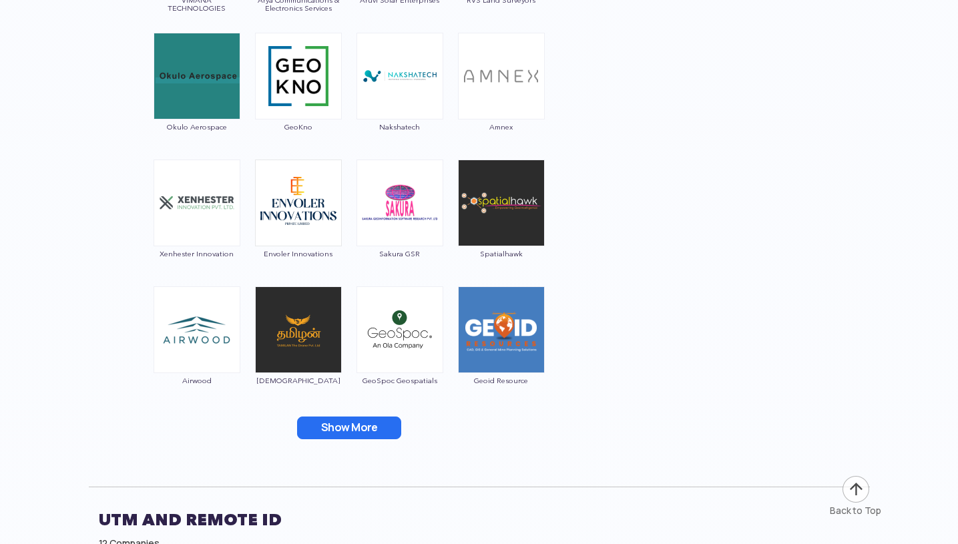
scroll to position [10540, 0]
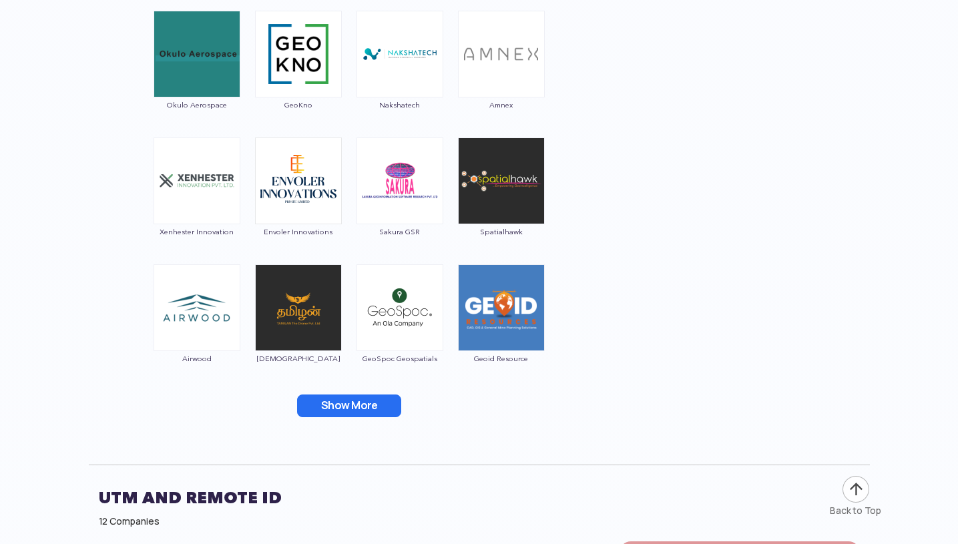
click at [375, 399] on button "Show More" at bounding box center [349, 406] width 104 height 23
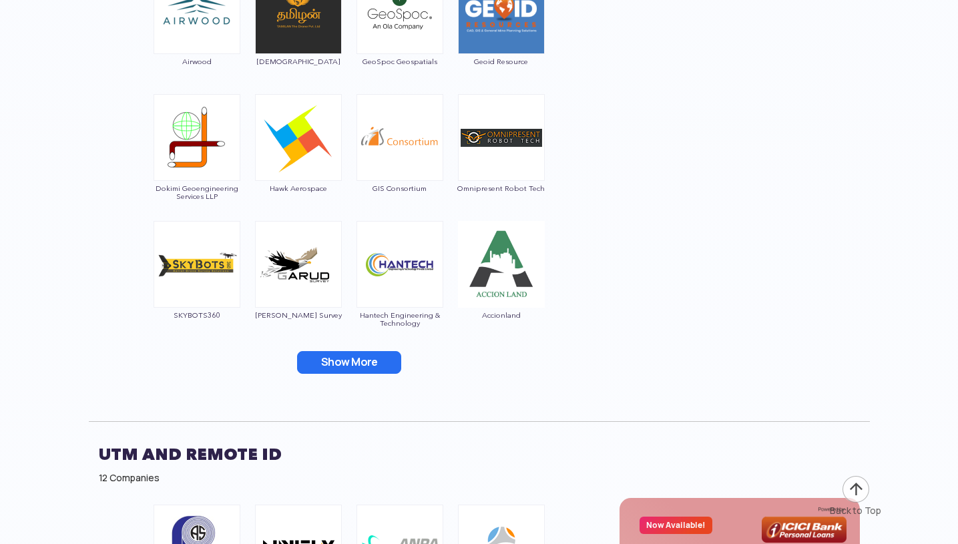
scroll to position [10865, 0]
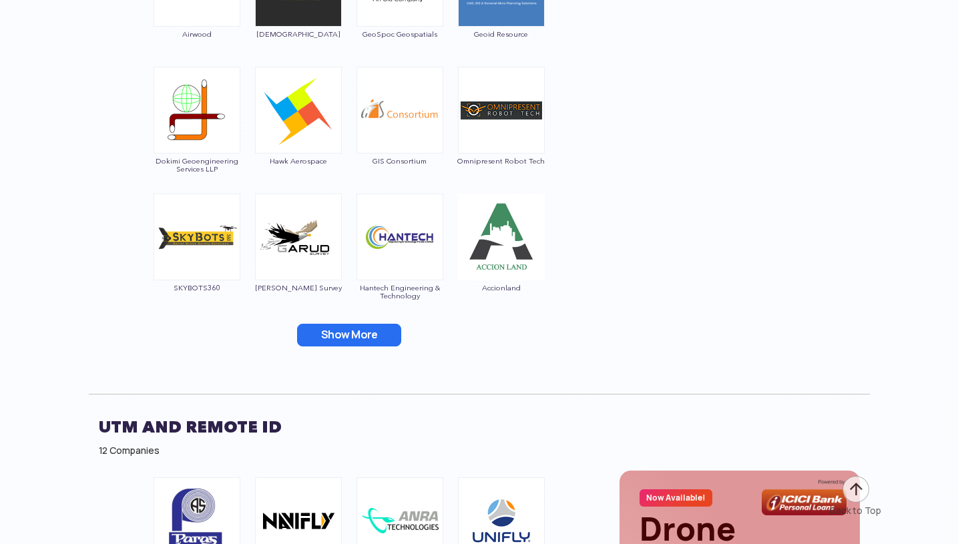
click at [342, 332] on button "Show More" at bounding box center [349, 335] width 104 height 23
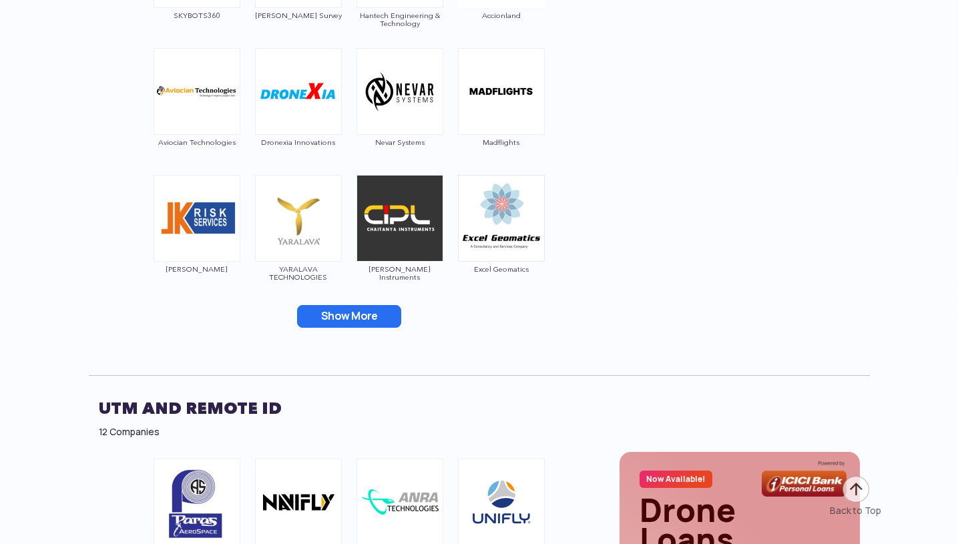
scroll to position [11150, 0]
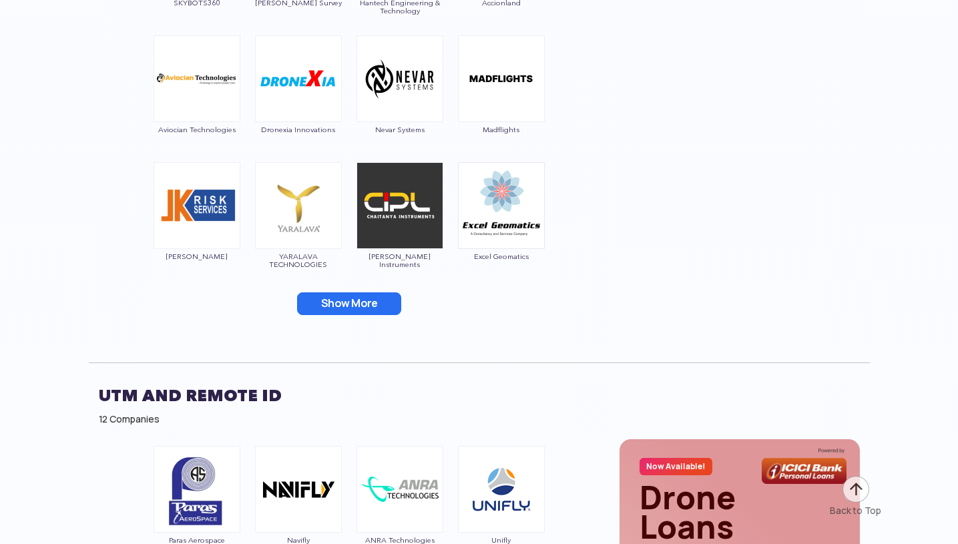
click at [384, 309] on button "Show More" at bounding box center [349, 304] width 104 height 23
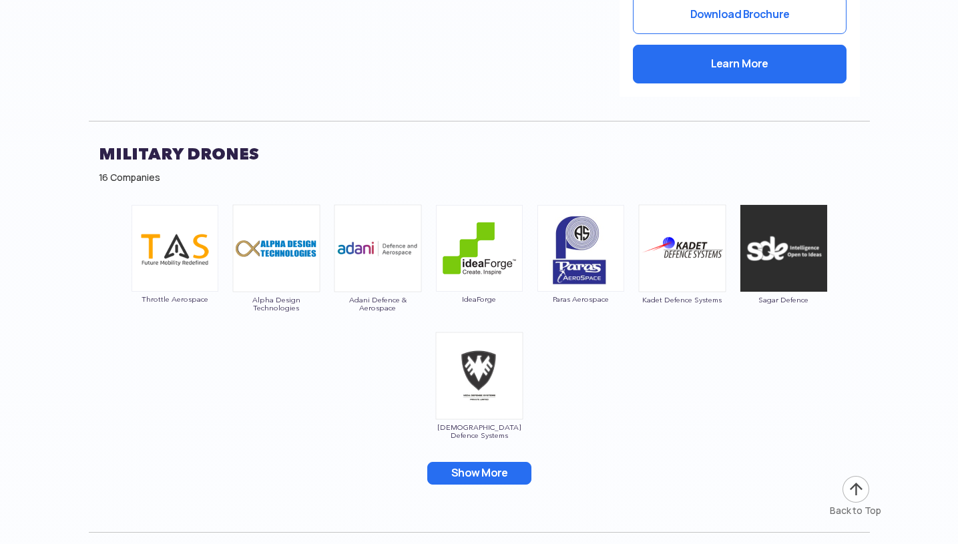
scroll to position [12638, 0]
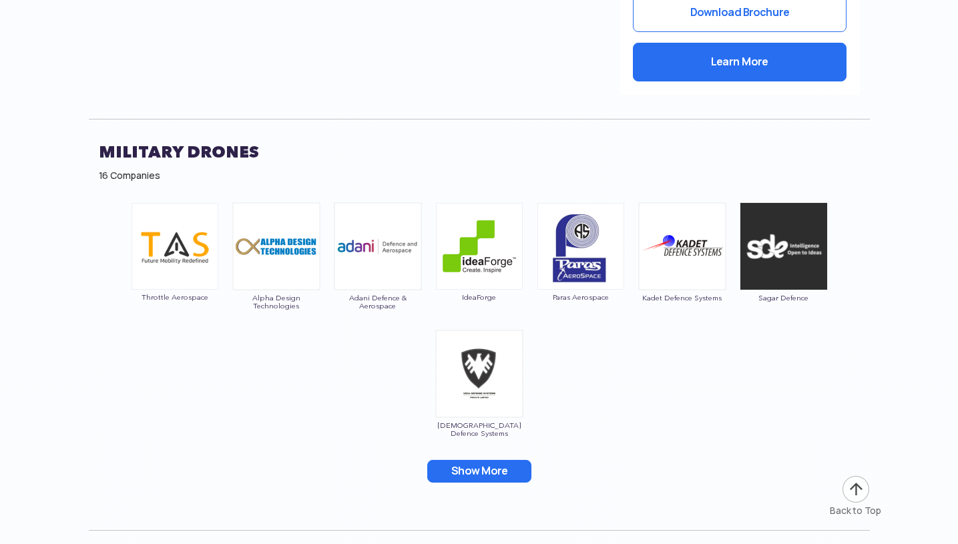
click at [457, 460] on button "Show More" at bounding box center [479, 471] width 104 height 23
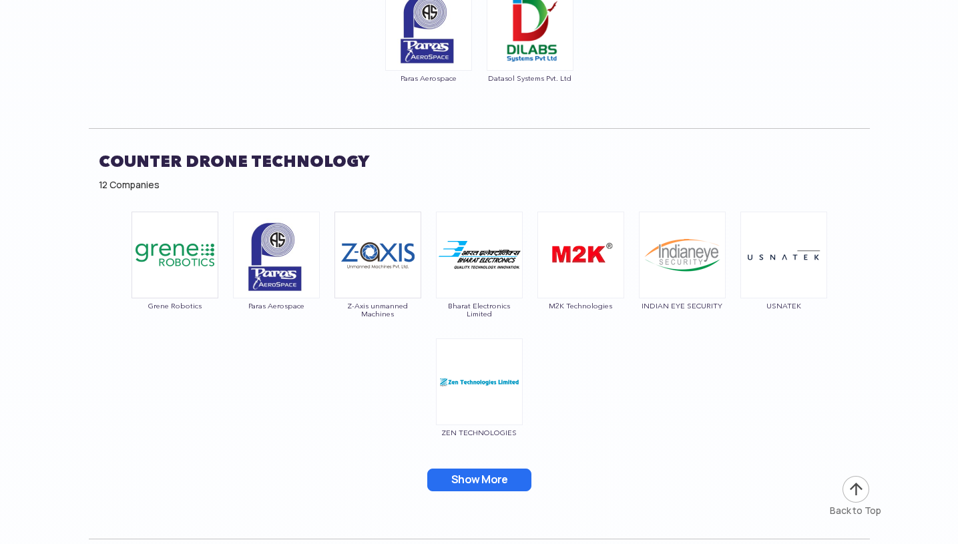
scroll to position [14010, 0]
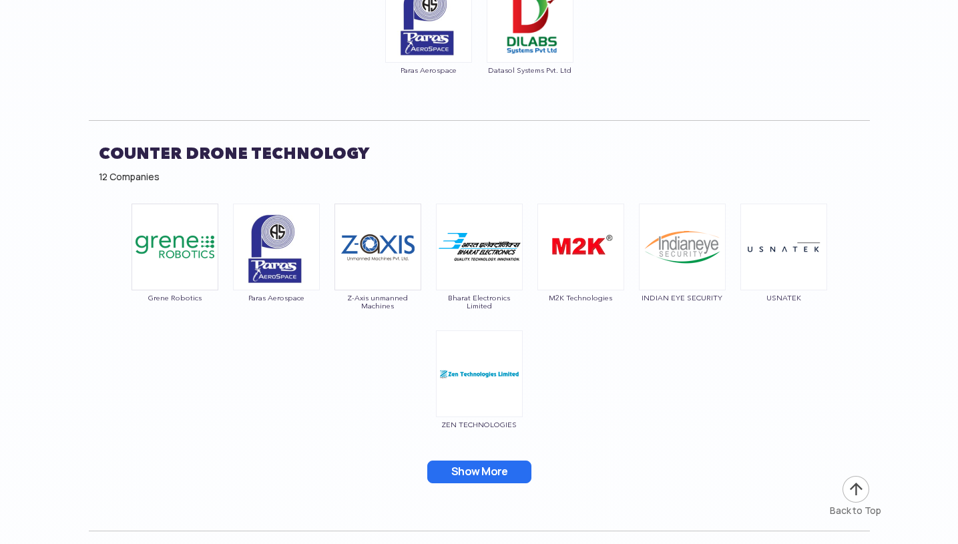
click at [501, 461] on button "Show More" at bounding box center [479, 472] width 104 height 23
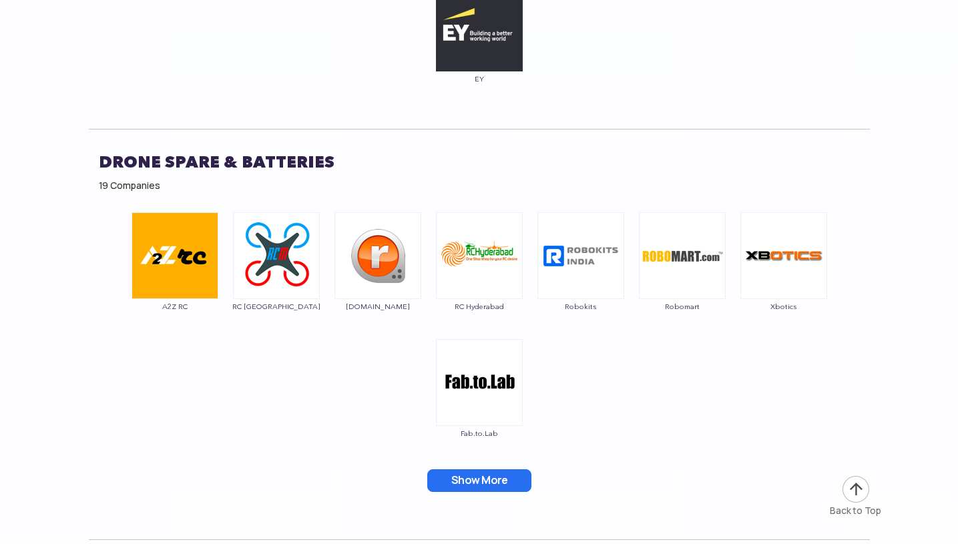
scroll to position [14737, 0]
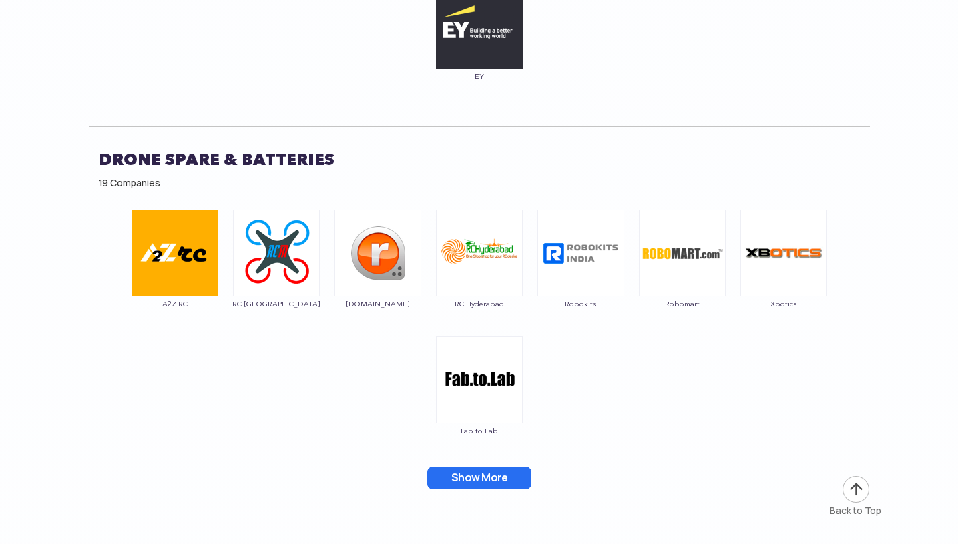
click at [475, 467] on button "Show More" at bounding box center [479, 478] width 104 height 23
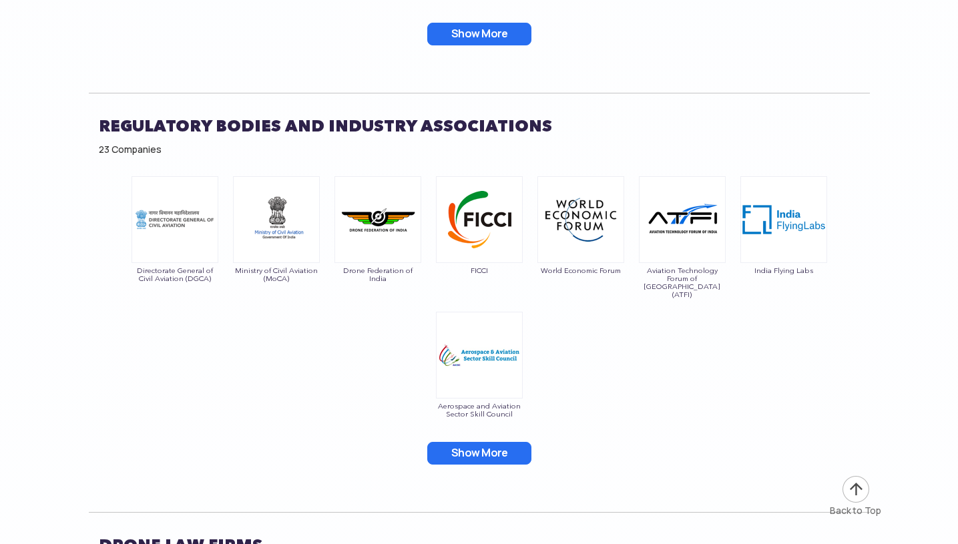
scroll to position [15309, 0]
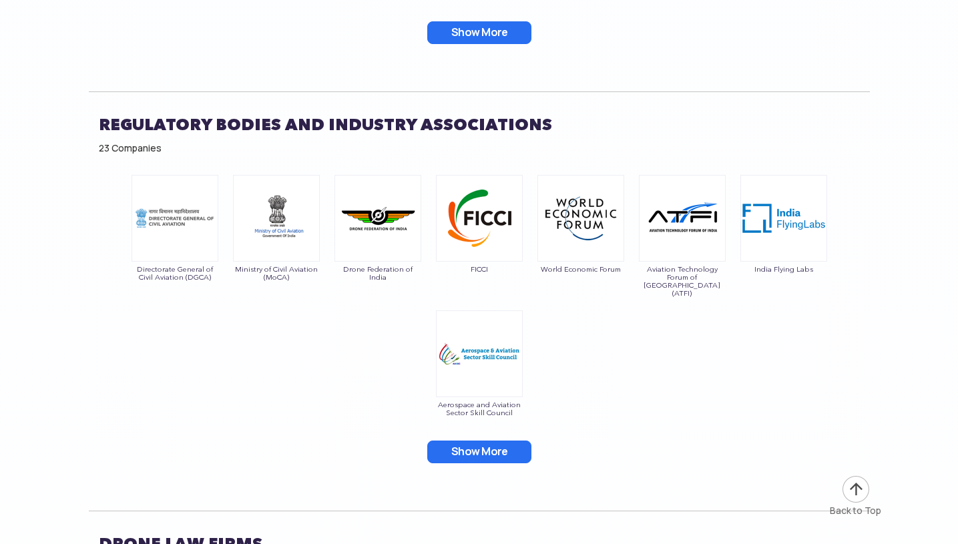
click at [465, 441] on button "Show More" at bounding box center [479, 452] width 104 height 23
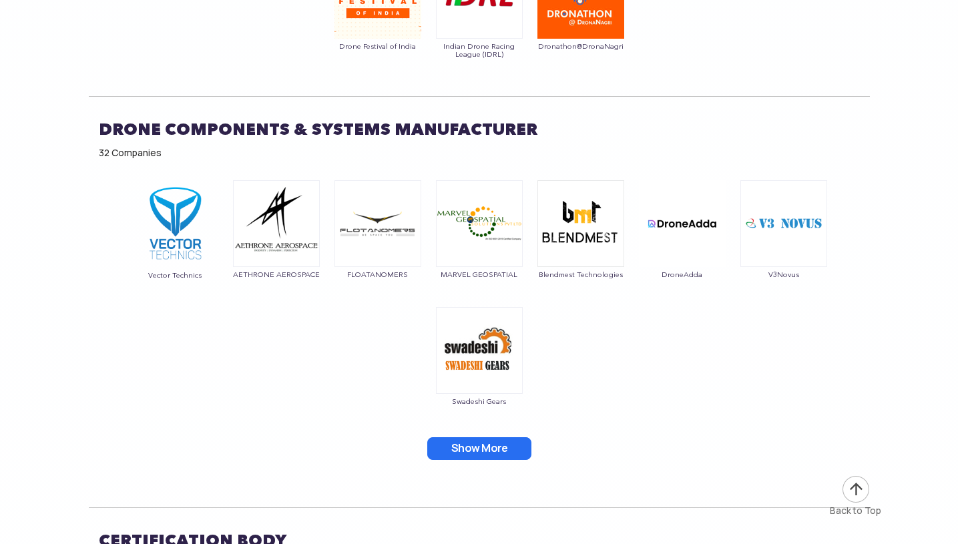
scroll to position [16535, 0]
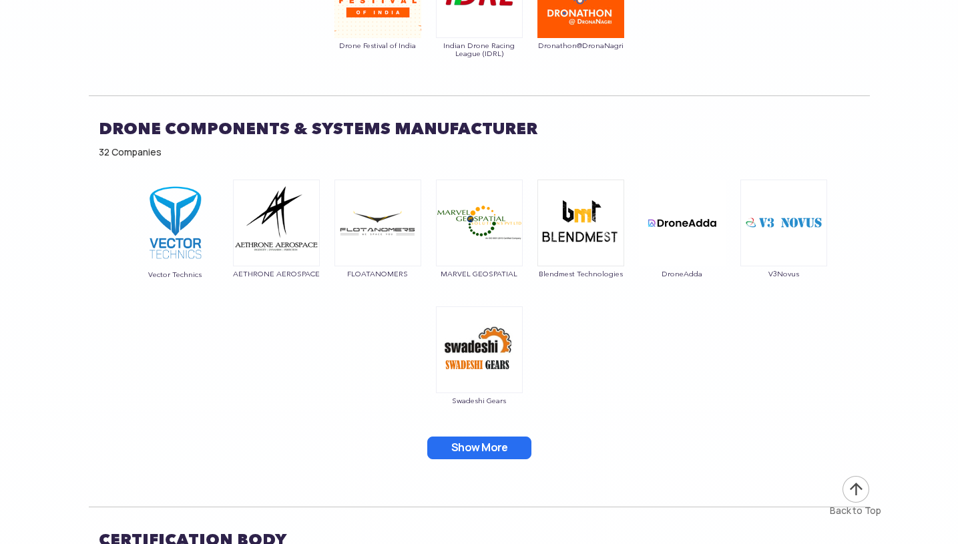
click at [503, 437] on button "Show More" at bounding box center [479, 448] width 104 height 23
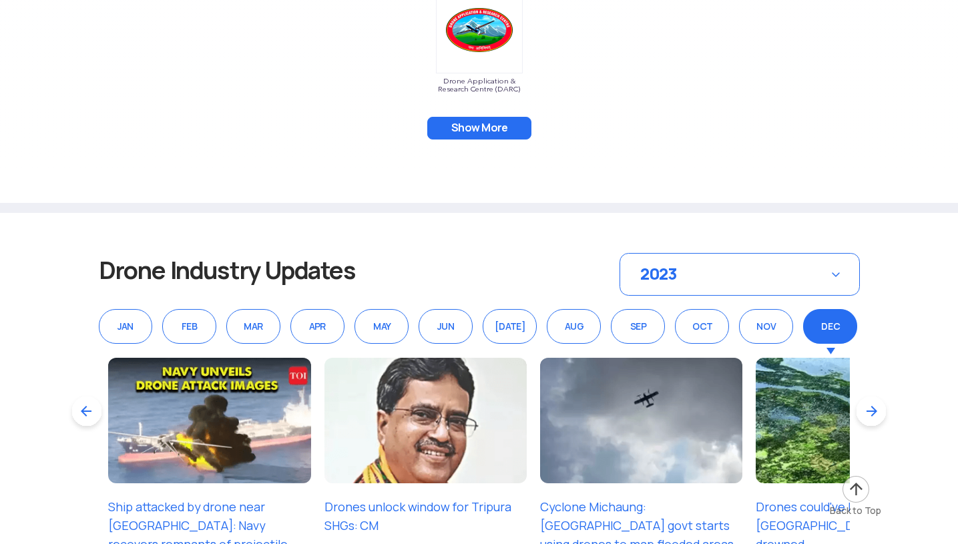
scroll to position [17857, 0]
